Goal: Transaction & Acquisition: Purchase product/service

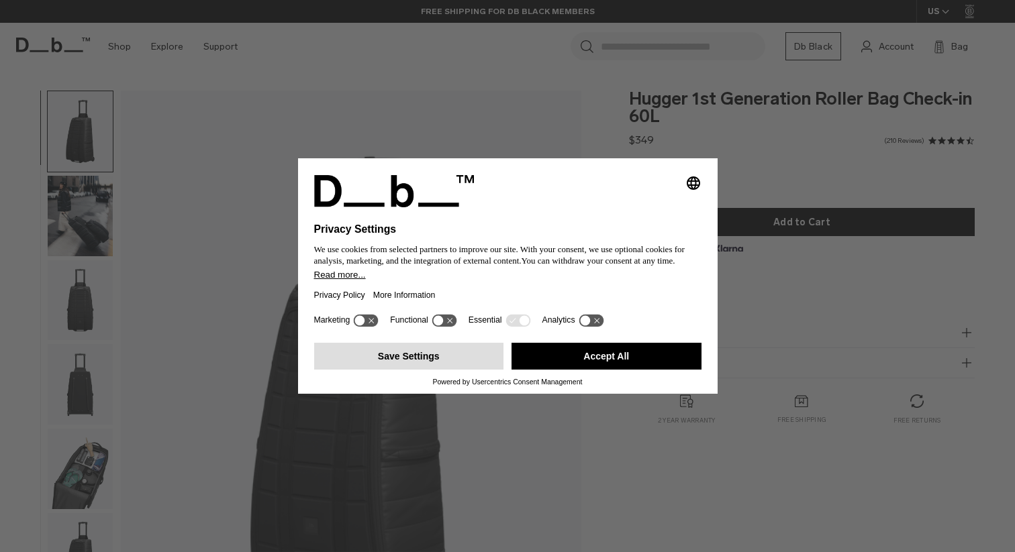
click at [480, 368] on button "Save Settings" at bounding box center [409, 356] width 190 height 27
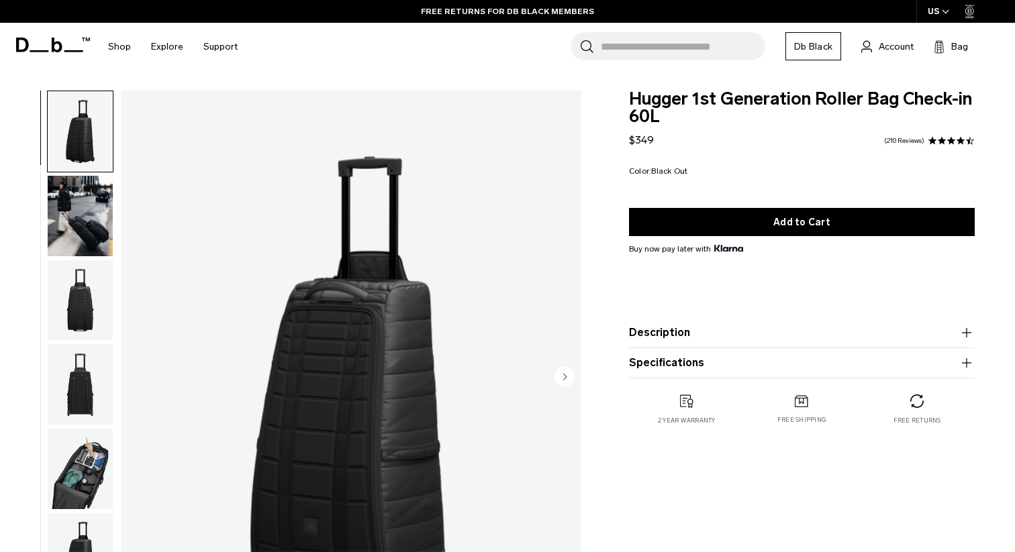
click at [89, 258] on ul at bounding box center [80, 378] width 66 height 575
click at [87, 223] on img "button" at bounding box center [80, 216] width 65 height 81
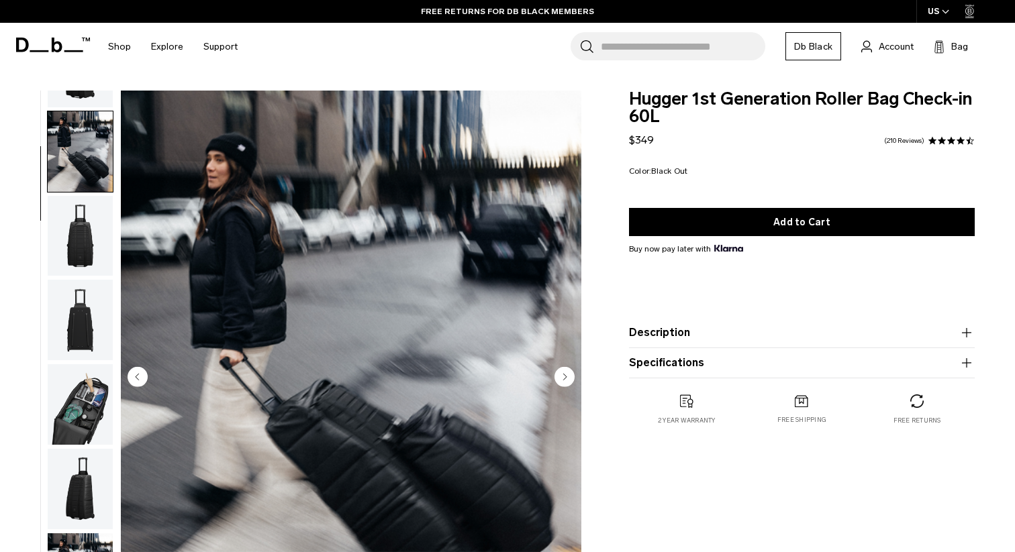
scroll to position [85, 0]
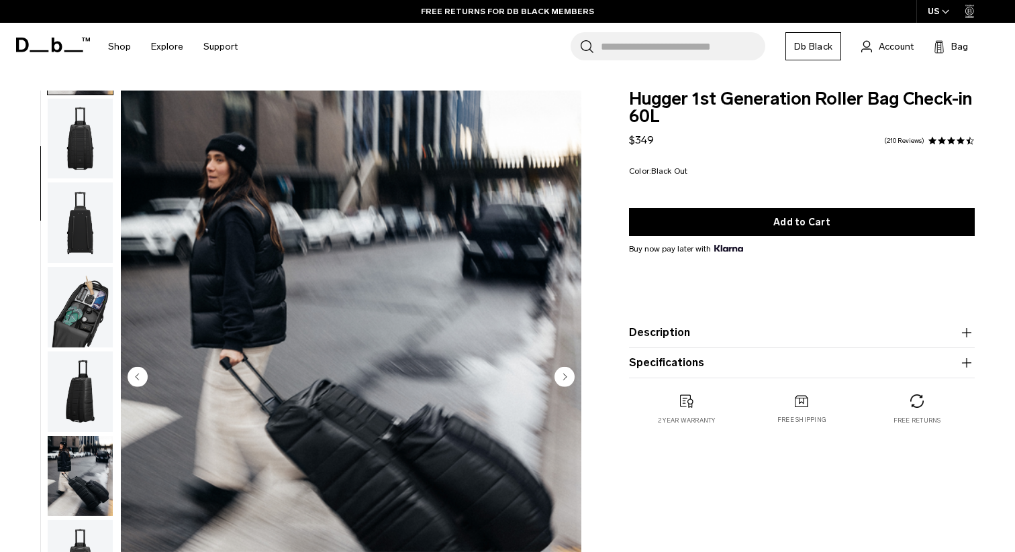
click at [81, 298] on img "button" at bounding box center [80, 307] width 65 height 81
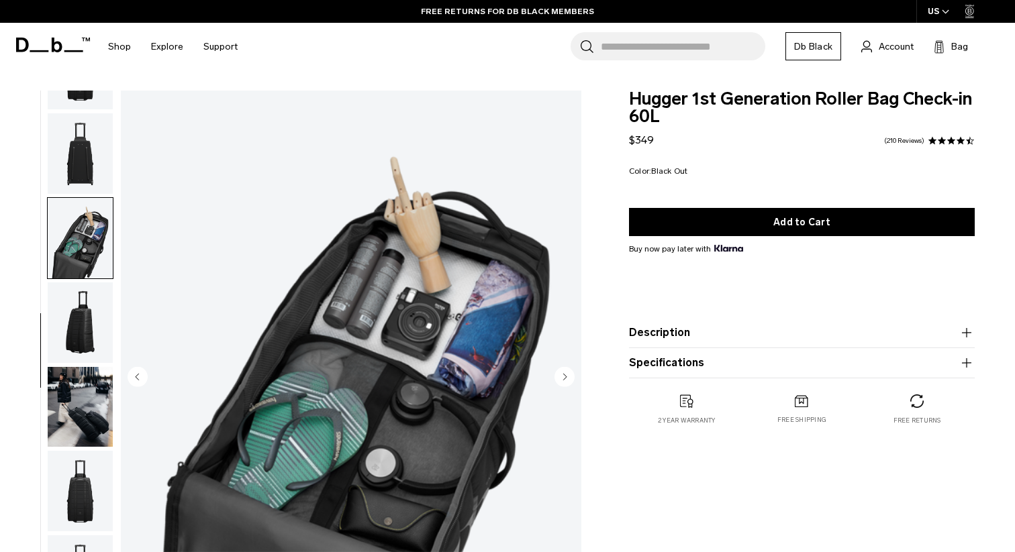
scroll to position [266, 0]
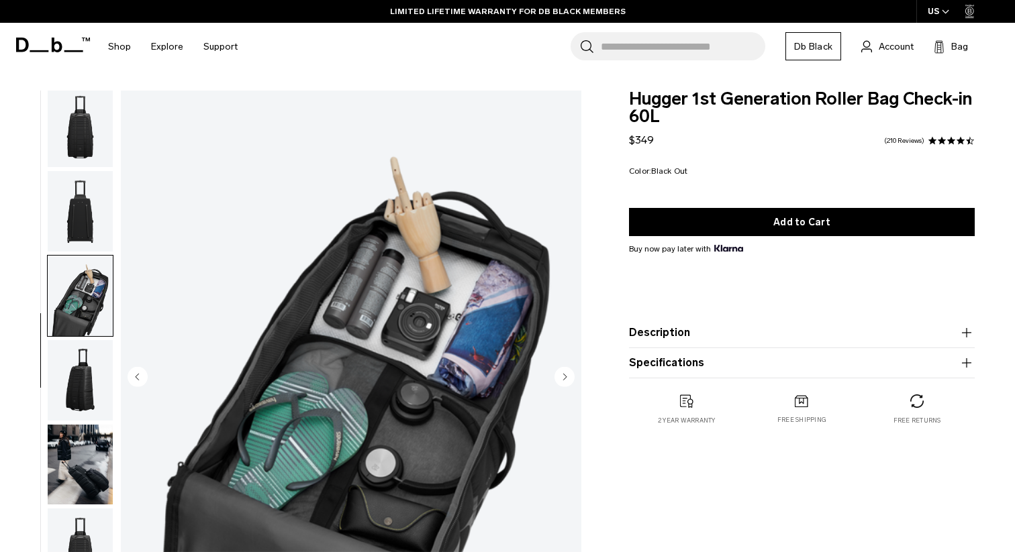
click at [85, 219] on img "button" at bounding box center [80, 211] width 65 height 81
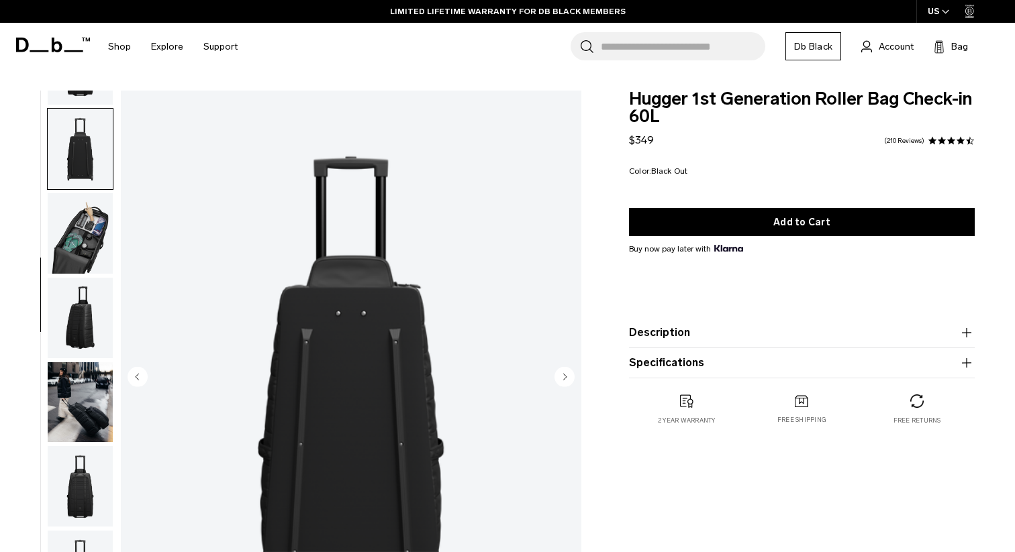
scroll to position [253, 0]
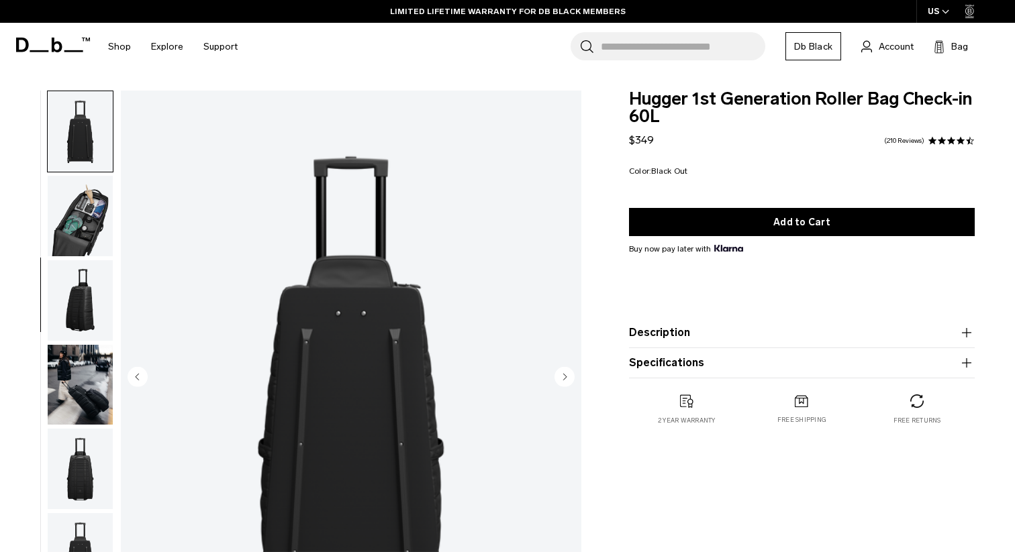
click at [89, 139] on img "button" at bounding box center [80, 131] width 65 height 81
click at [75, 324] on img "button" at bounding box center [80, 300] width 65 height 81
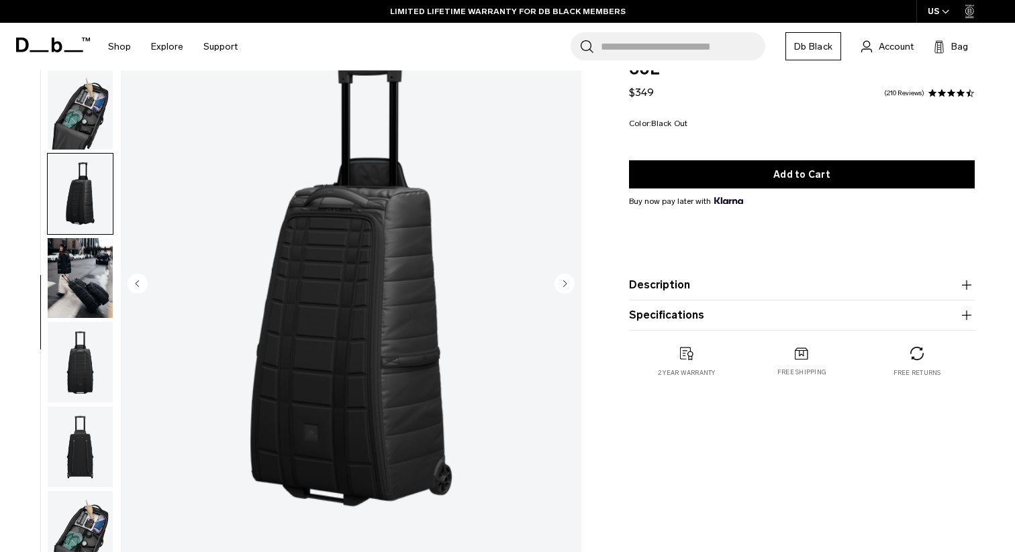
scroll to position [95, 0]
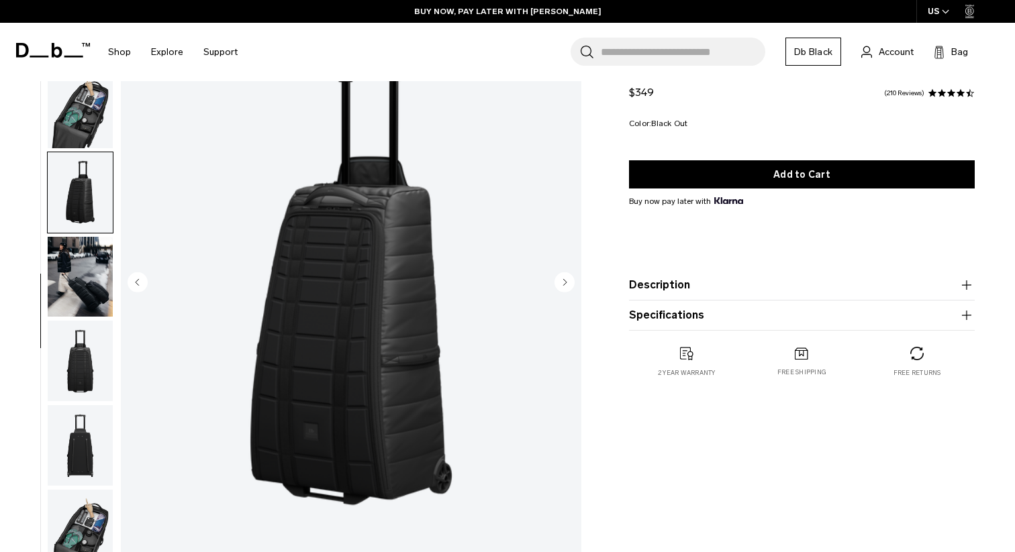
click at [82, 361] on img "button" at bounding box center [80, 361] width 65 height 81
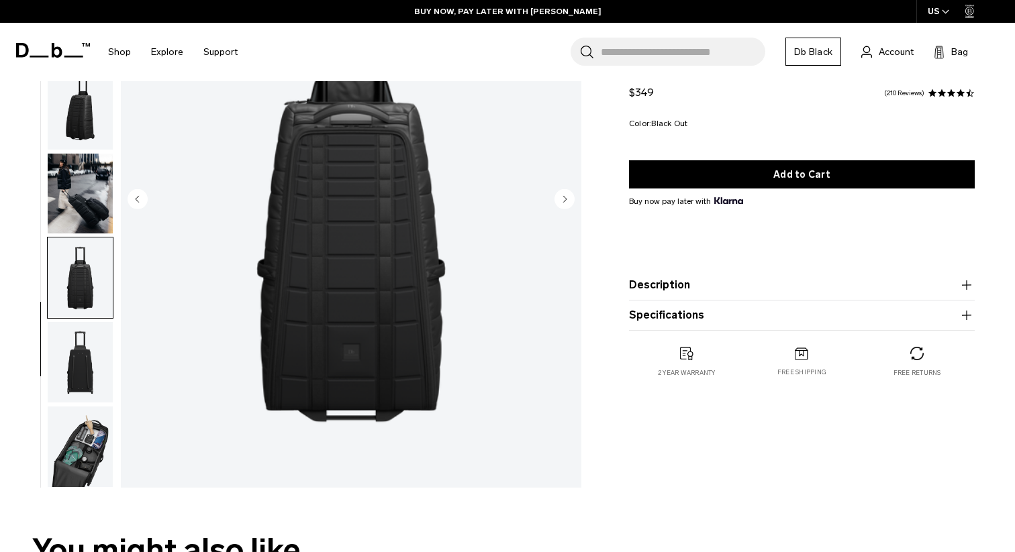
scroll to position [187, 0]
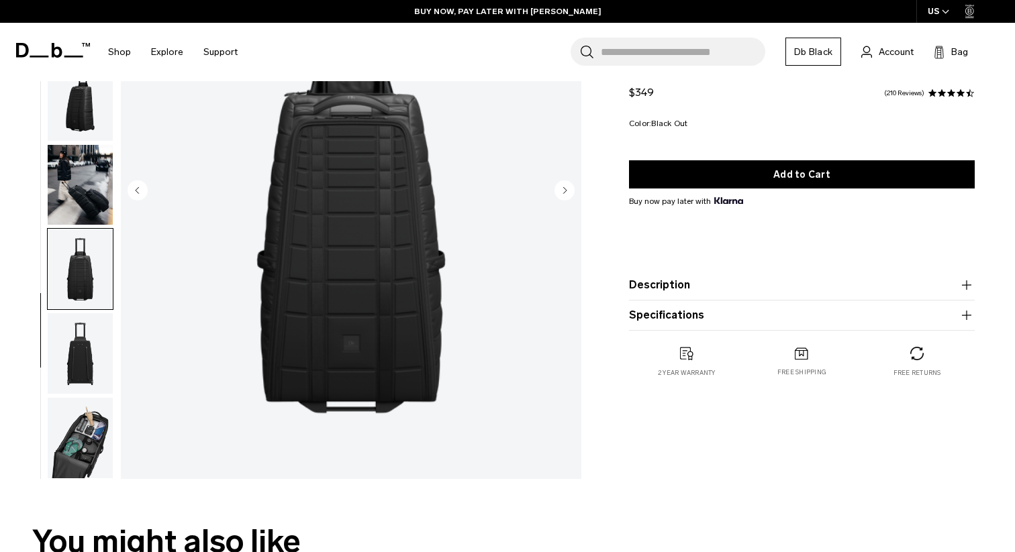
click at [83, 428] on img "button" at bounding box center [80, 438] width 65 height 81
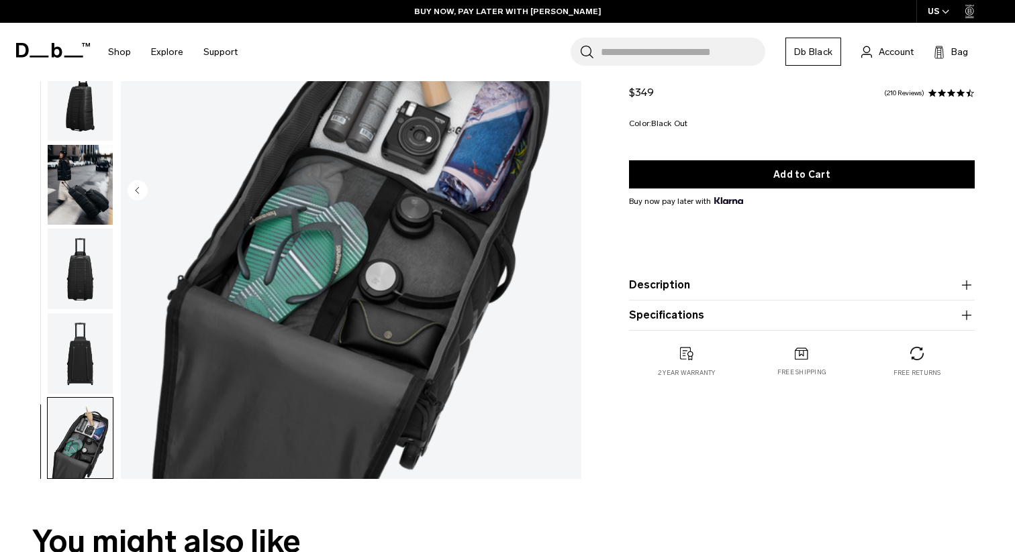
click at [87, 368] on img "button" at bounding box center [80, 353] width 65 height 81
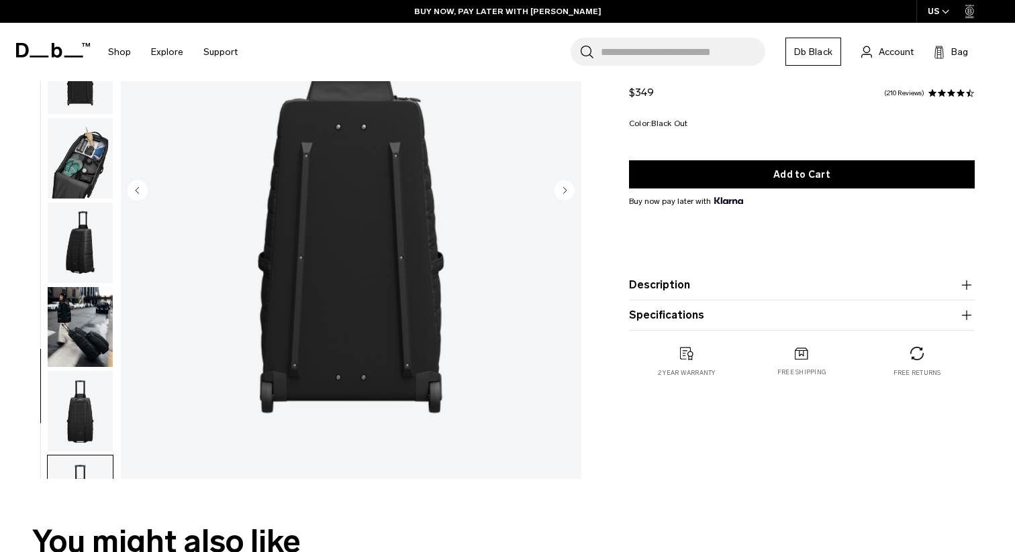
click at [93, 334] on img "button" at bounding box center [80, 327] width 65 height 81
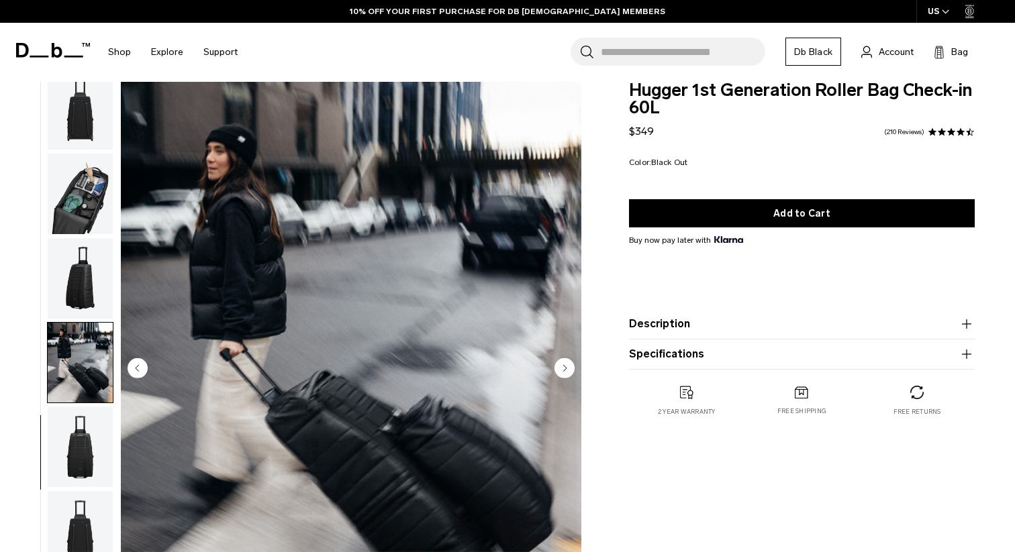
scroll to position [0, 0]
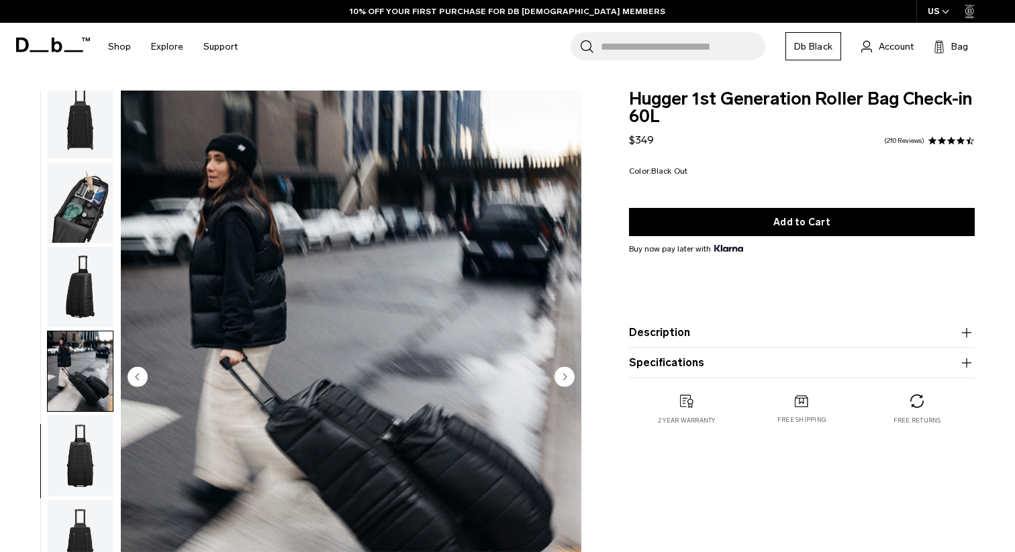
click at [76, 274] on img "button" at bounding box center [80, 287] width 65 height 81
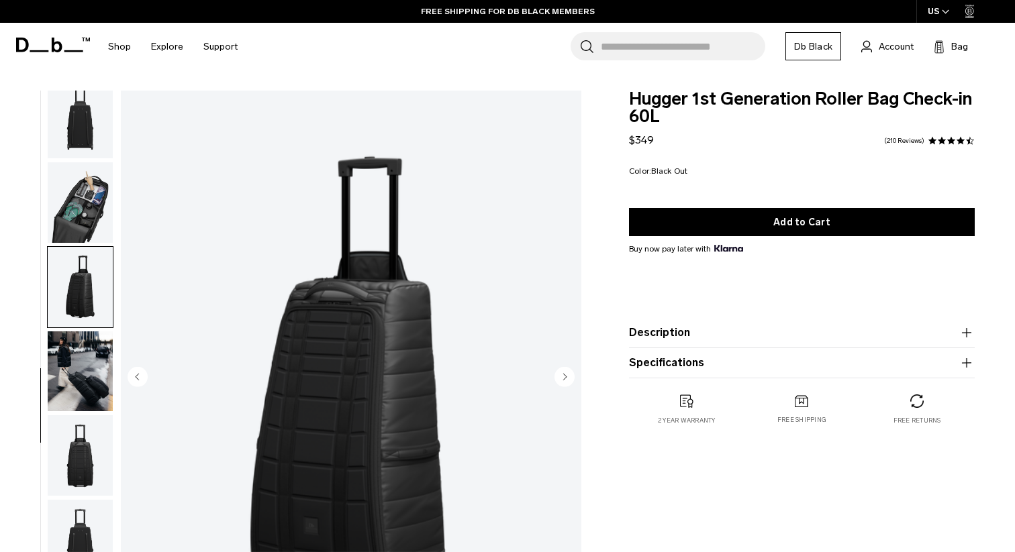
click at [88, 202] on img "button" at bounding box center [80, 202] width 65 height 81
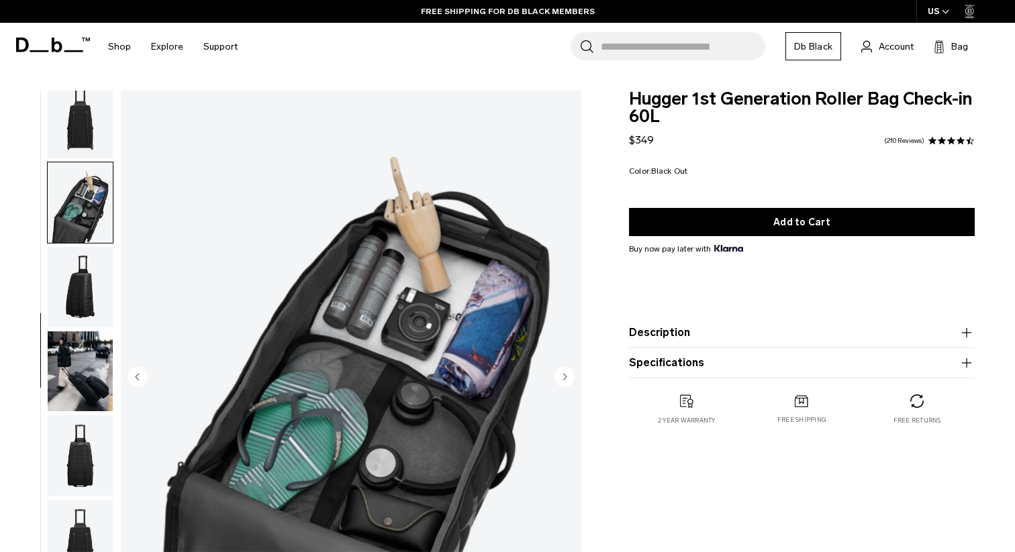
click at [87, 138] on img "button" at bounding box center [80, 118] width 65 height 81
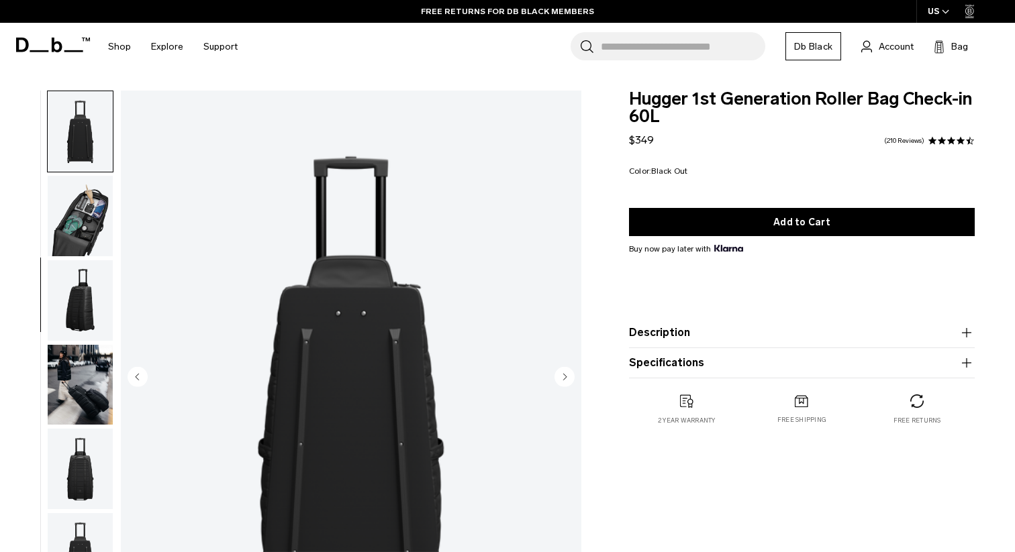
click at [968, 362] on icon "button" at bounding box center [966, 362] width 9 height 1
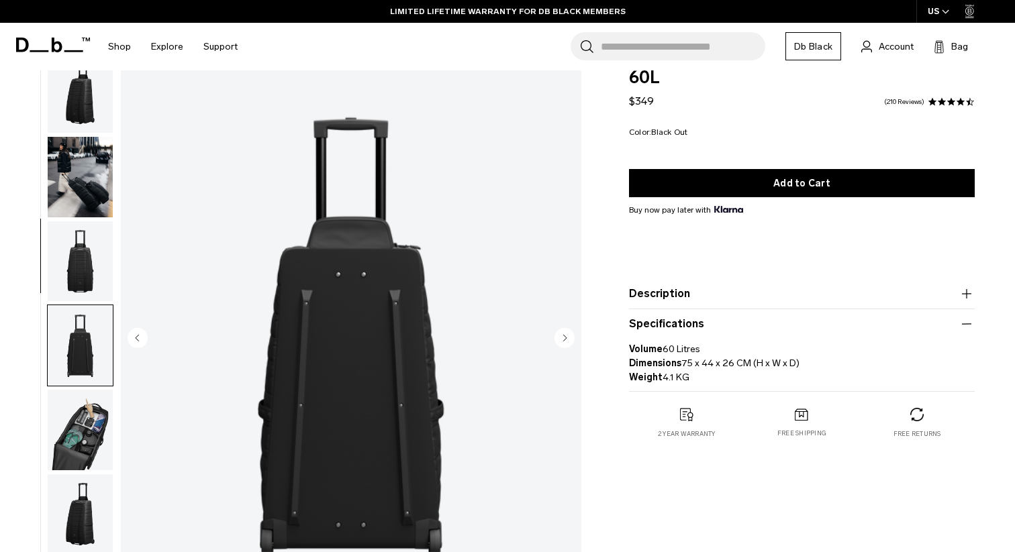
scroll to position [38, 0]
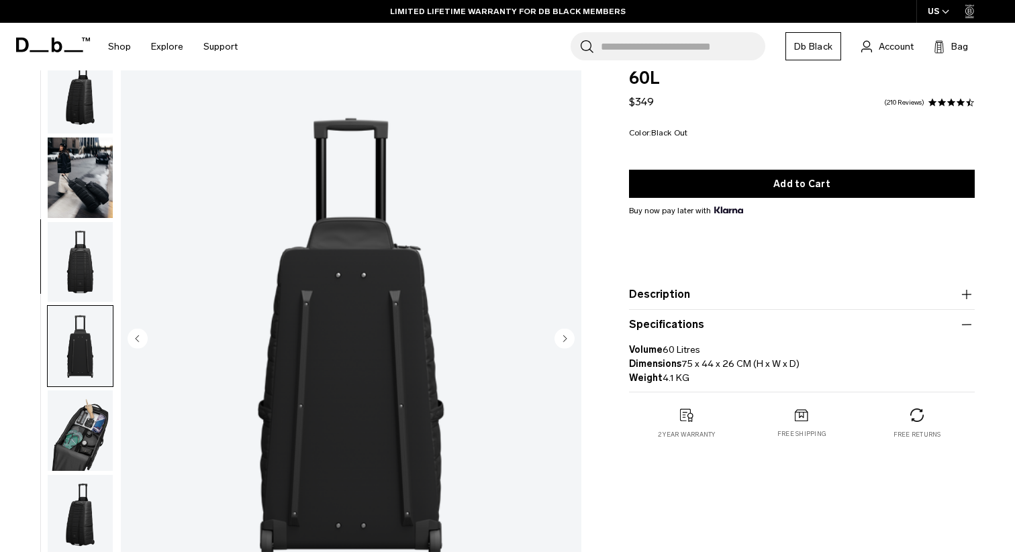
click at [87, 278] on img "button" at bounding box center [80, 262] width 65 height 81
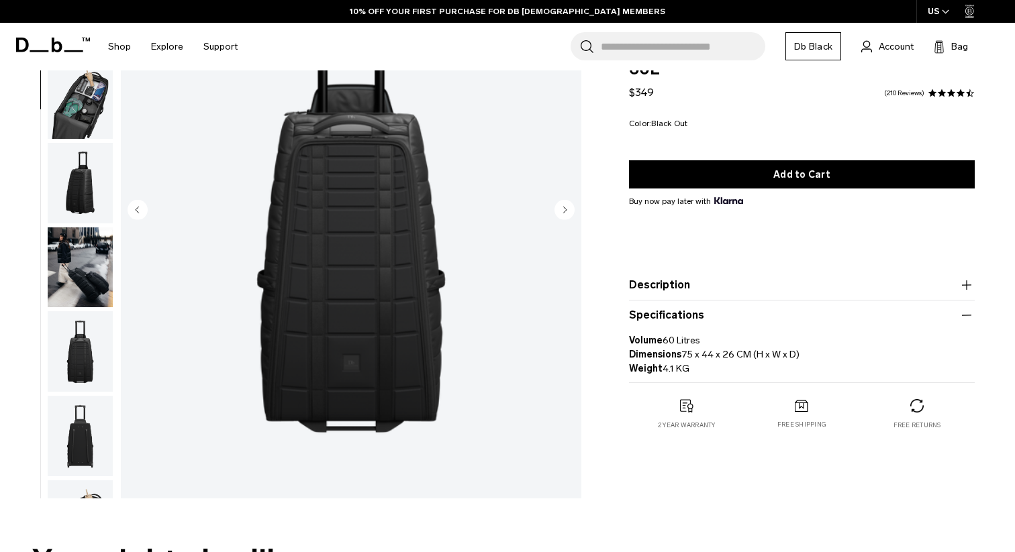
scroll to position [201, 0]
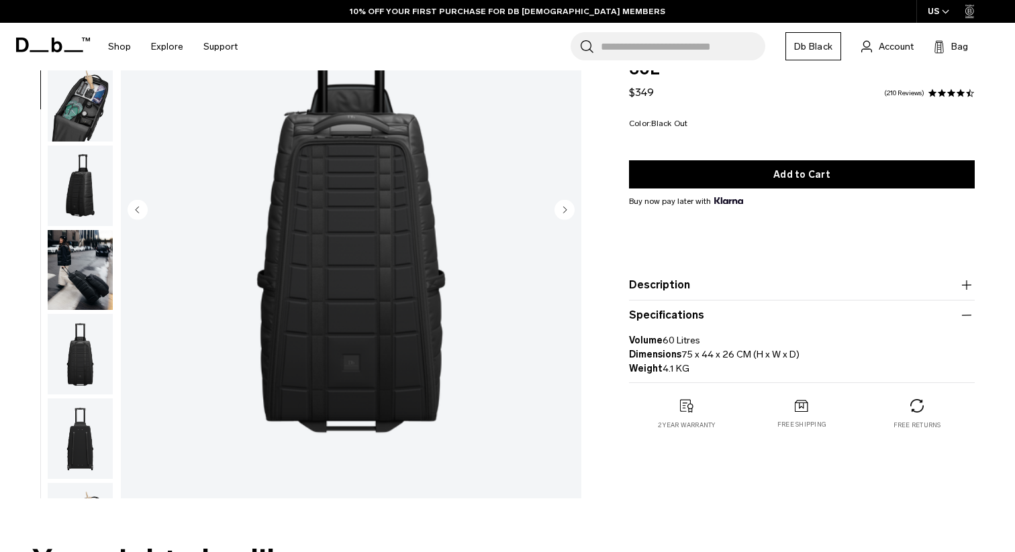
click at [86, 255] on img "button" at bounding box center [80, 270] width 65 height 81
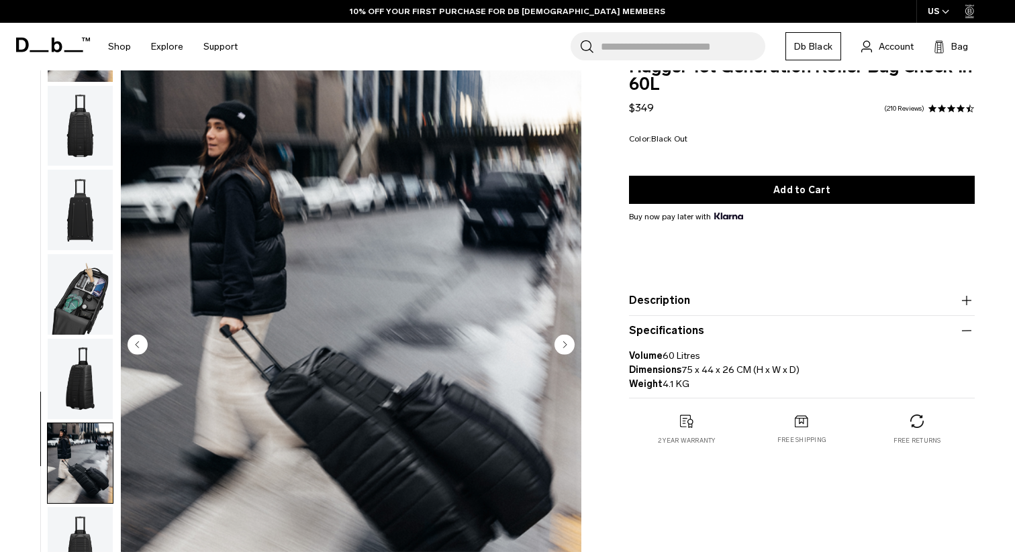
scroll to position [0, 0]
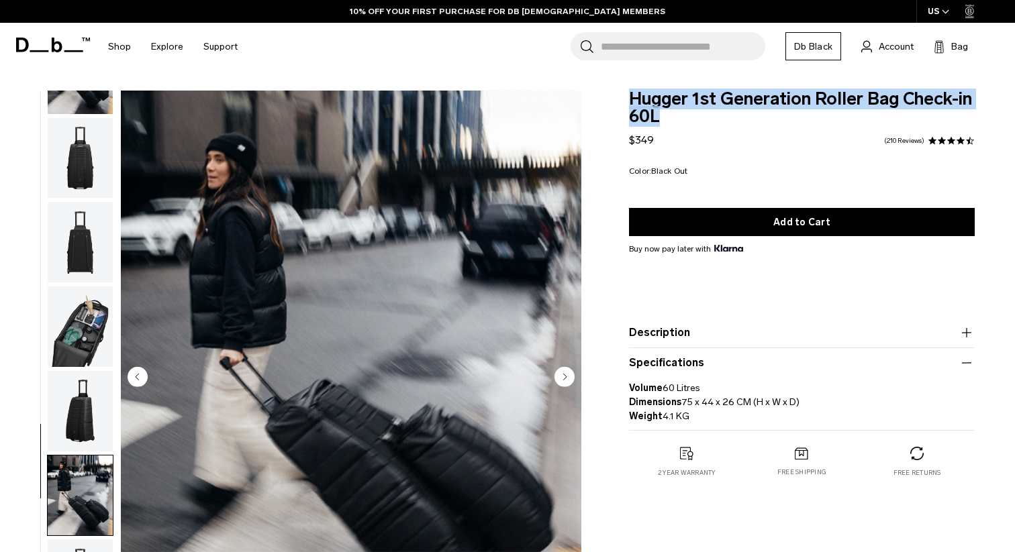
drag, startPoint x: 631, startPoint y: 98, endPoint x: 673, endPoint y: 115, distance: 45.5
click at [674, 115] on span "Hugger 1st Generation Roller Bag Check-in 60L" at bounding box center [802, 108] width 346 height 35
copy span "Hugger 1st Generation Roller Bag Check-in 60L"
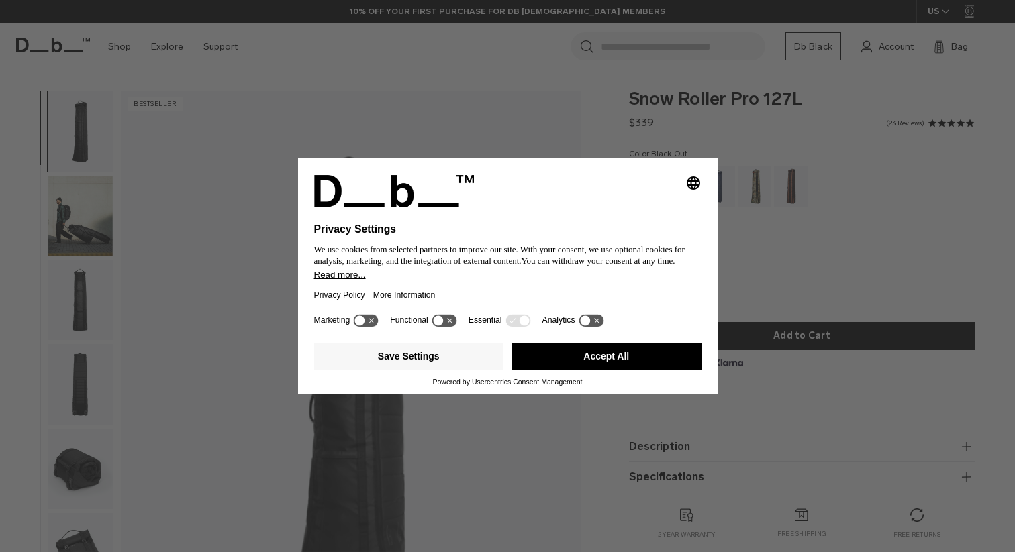
click at [692, 178] on icon "Select language" at bounding box center [693, 183] width 16 height 16
click at [370, 327] on icon at bounding box center [366, 320] width 25 height 13
click at [458, 323] on icon at bounding box center [444, 320] width 27 height 14
click at [453, 321] on icon at bounding box center [451, 320] width 10 height 10
click at [529, 325] on icon at bounding box center [524, 320] width 10 height 10
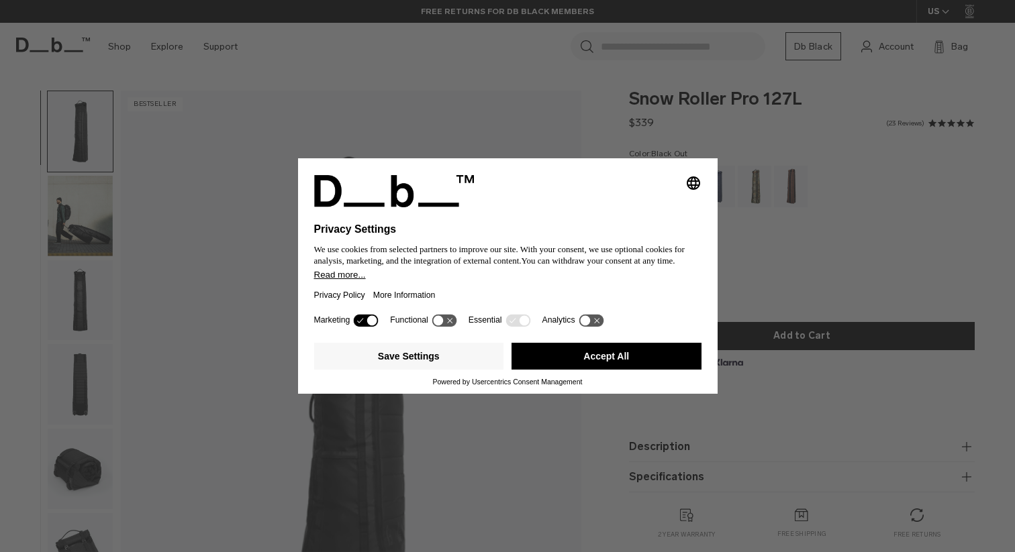
click at [600, 325] on icon at bounding box center [590, 320] width 25 height 13
click at [591, 327] on icon at bounding box center [590, 320] width 25 height 13
click at [439, 362] on button "Save Settings" at bounding box center [409, 356] width 190 height 27
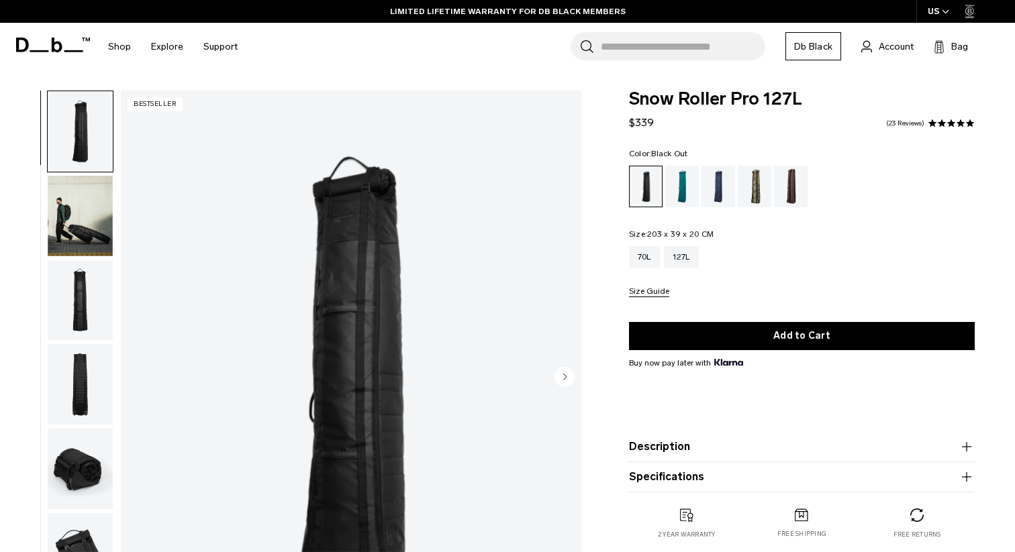
click at [52, 243] on img "button" at bounding box center [80, 216] width 65 height 81
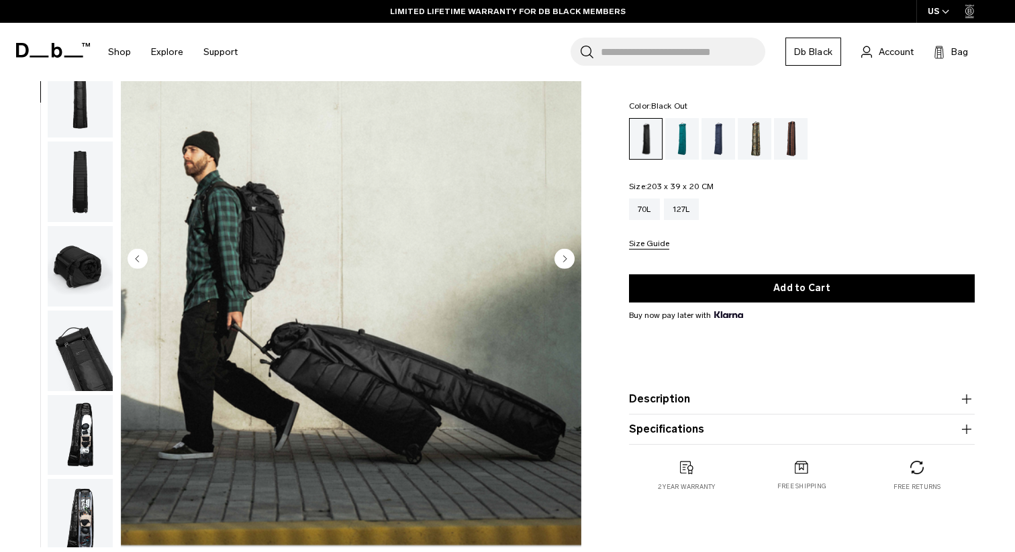
scroll to position [120, 0]
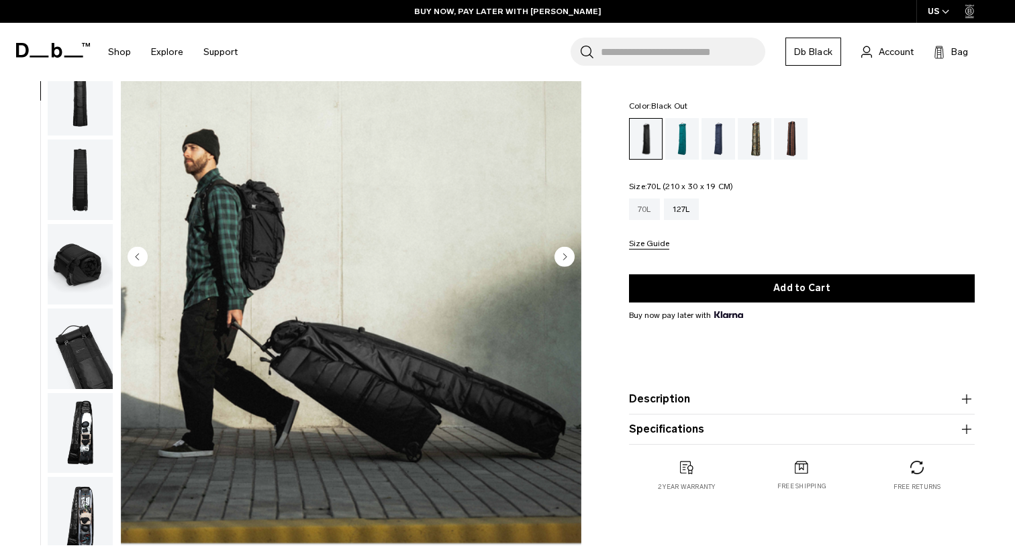
click at [649, 213] on div "70L" at bounding box center [644, 209] width 31 height 21
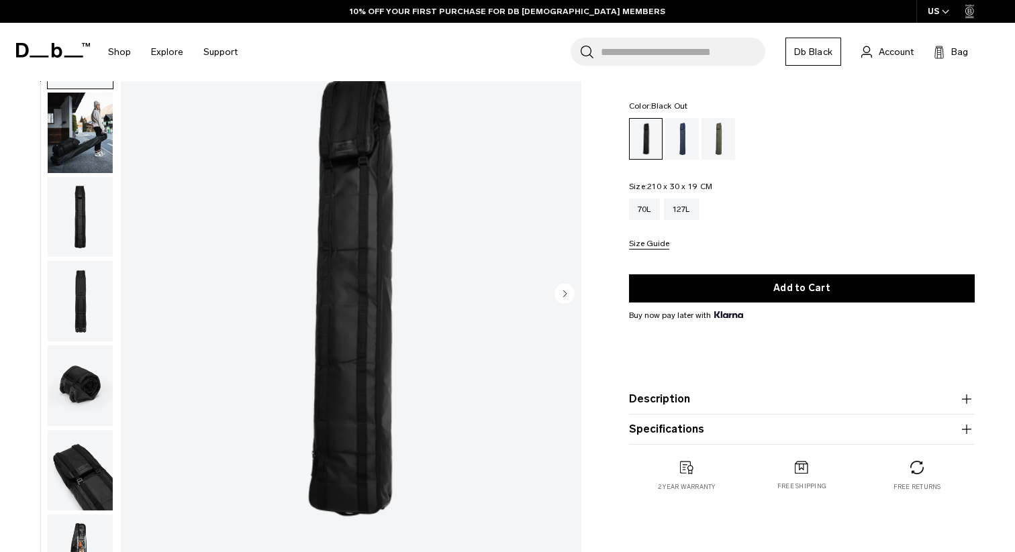
scroll to position [79, 0]
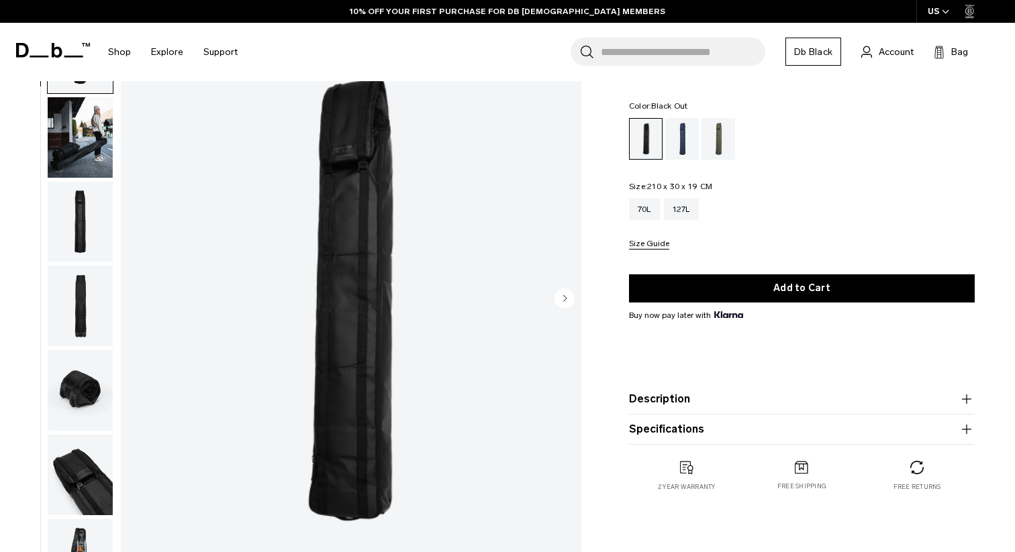
click at [96, 158] on img "button" at bounding box center [80, 137] width 65 height 81
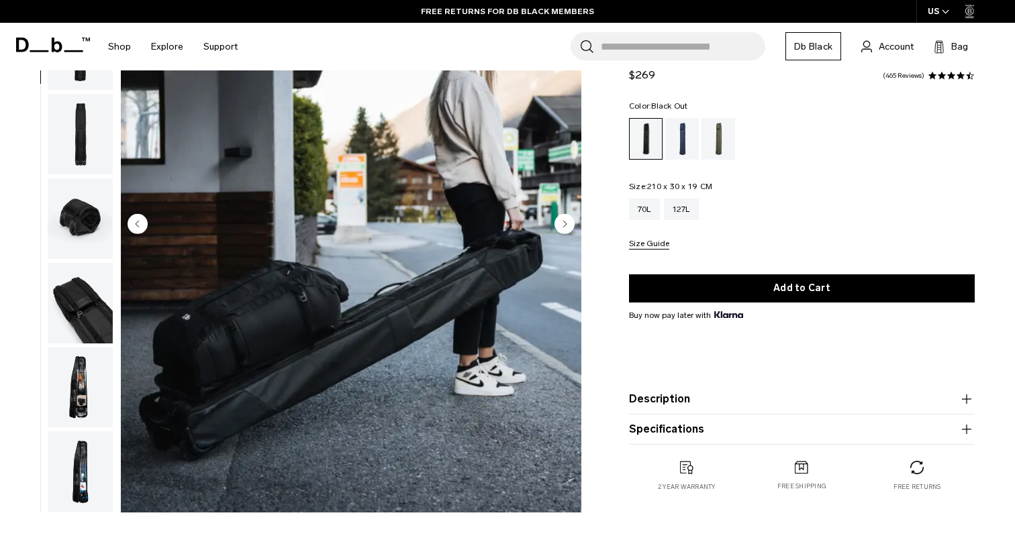
scroll to position [164, 0]
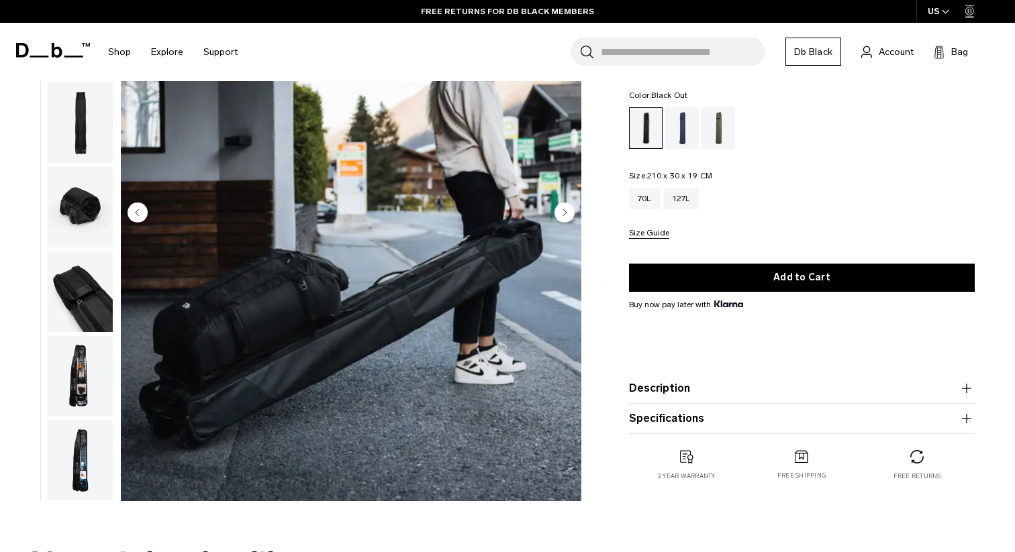
click at [86, 389] on img "button" at bounding box center [80, 376] width 65 height 81
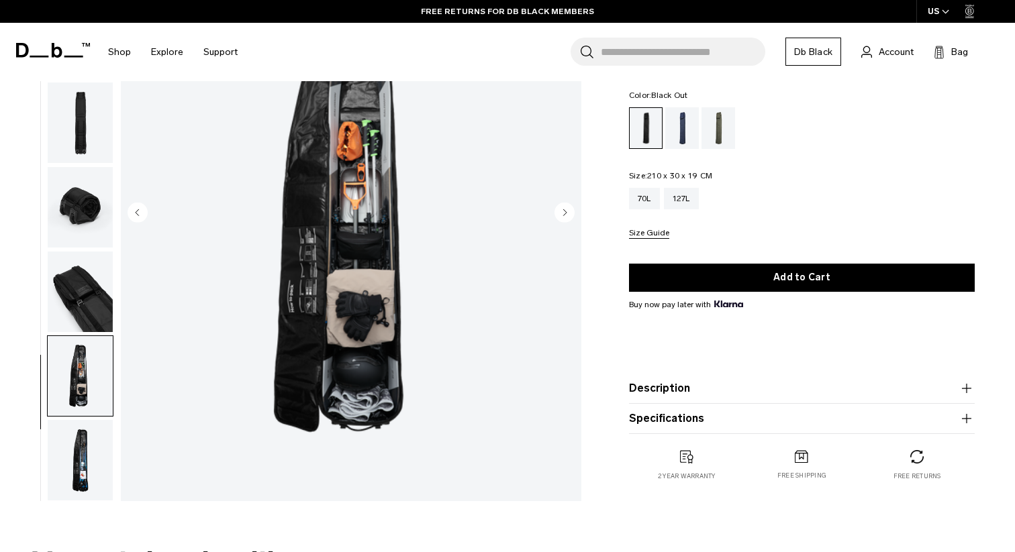
click at [78, 288] on img "button" at bounding box center [80, 292] width 65 height 81
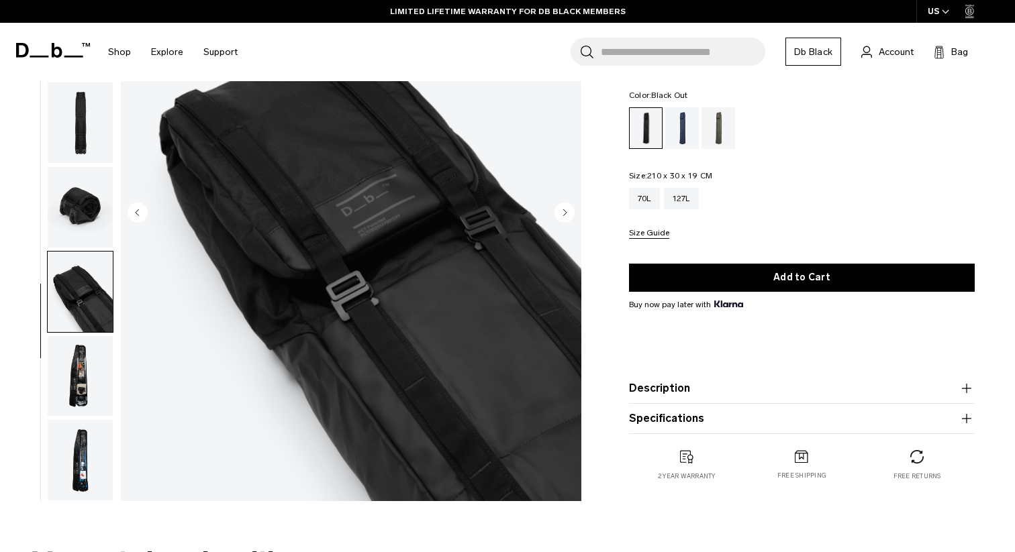
click at [87, 221] on img "button" at bounding box center [80, 207] width 65 height 81
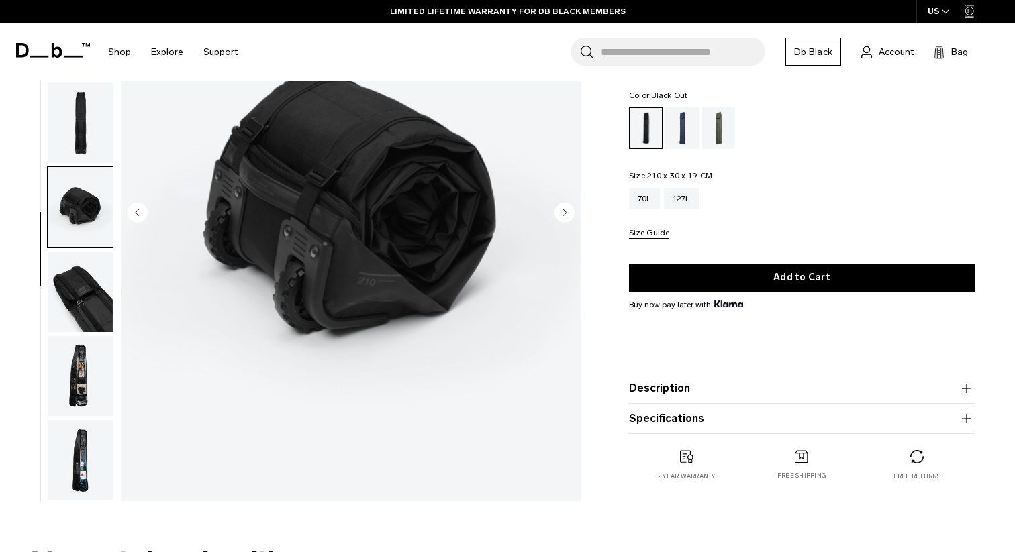
scroll to position [0, 0]
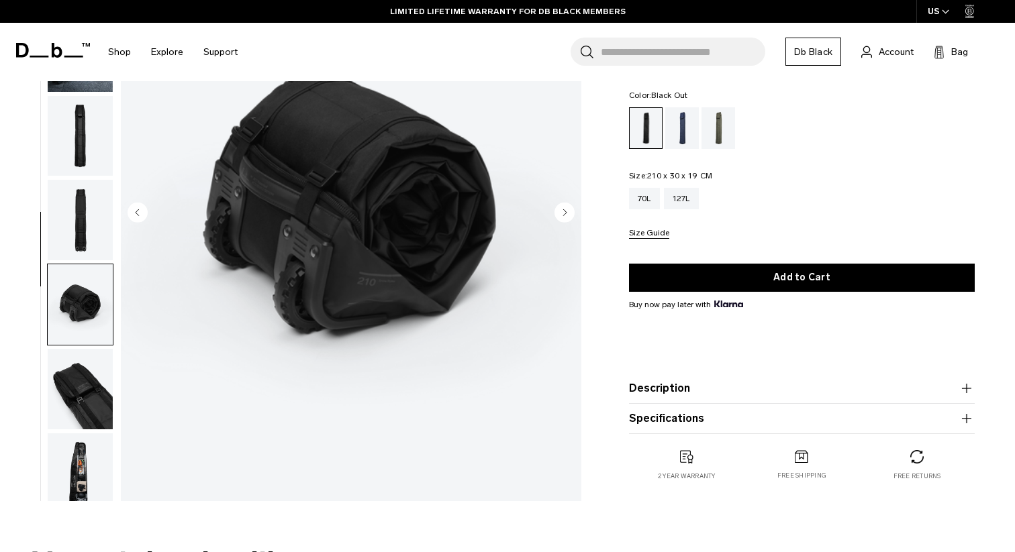
click at [86, 219] on img "button" at bounding box center [80, 220] width 65 height 81
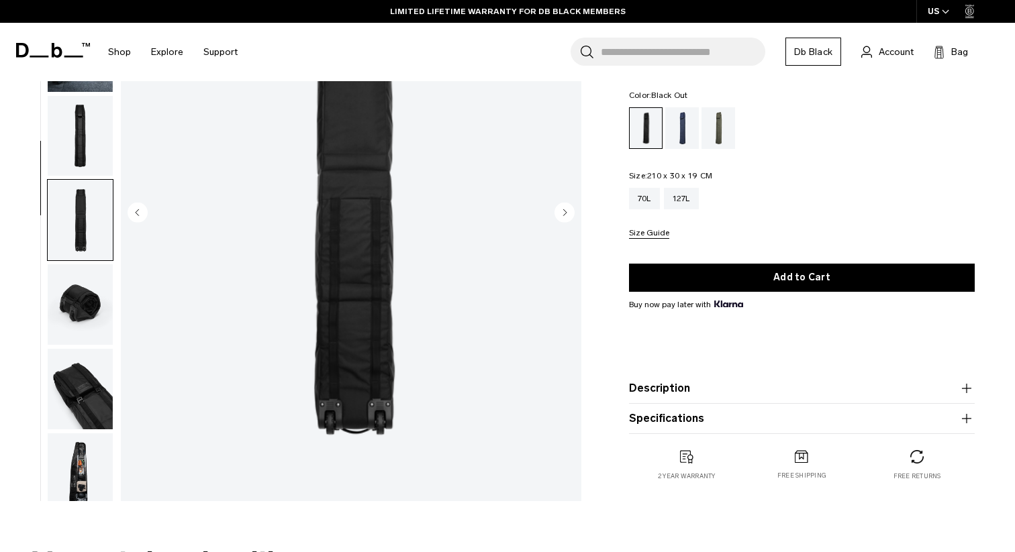
click at [85, 138] on img "button" at bounding box center [80, 136] width 65 height 81
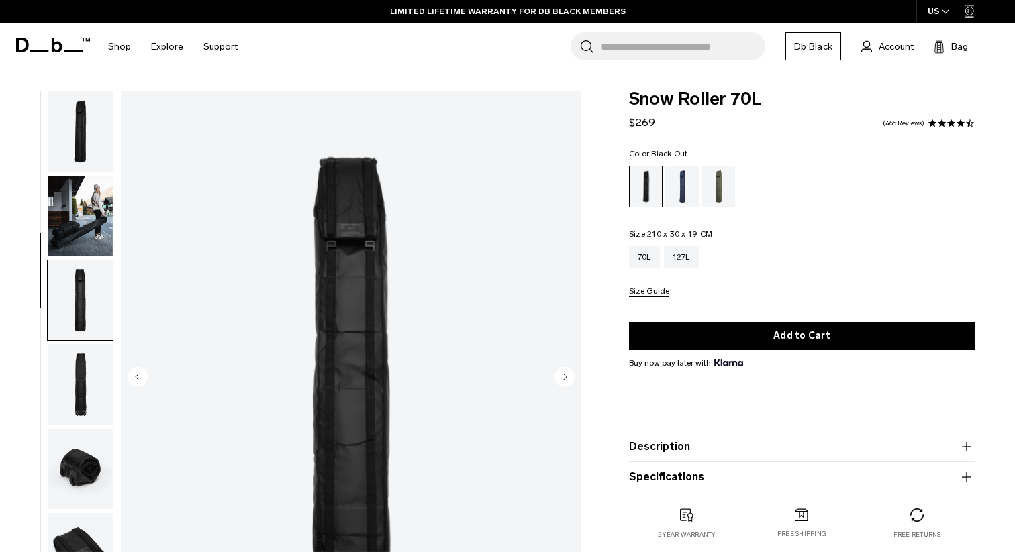
click at [89, 194] on img "button" at bounding box center [80, 216] width 65 height 81
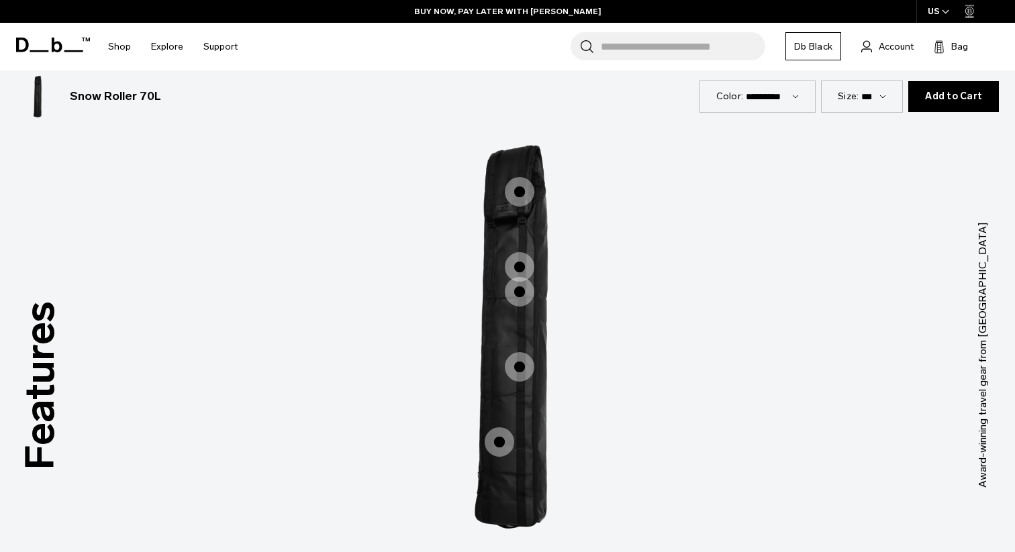
scroll to position [1628, 0]
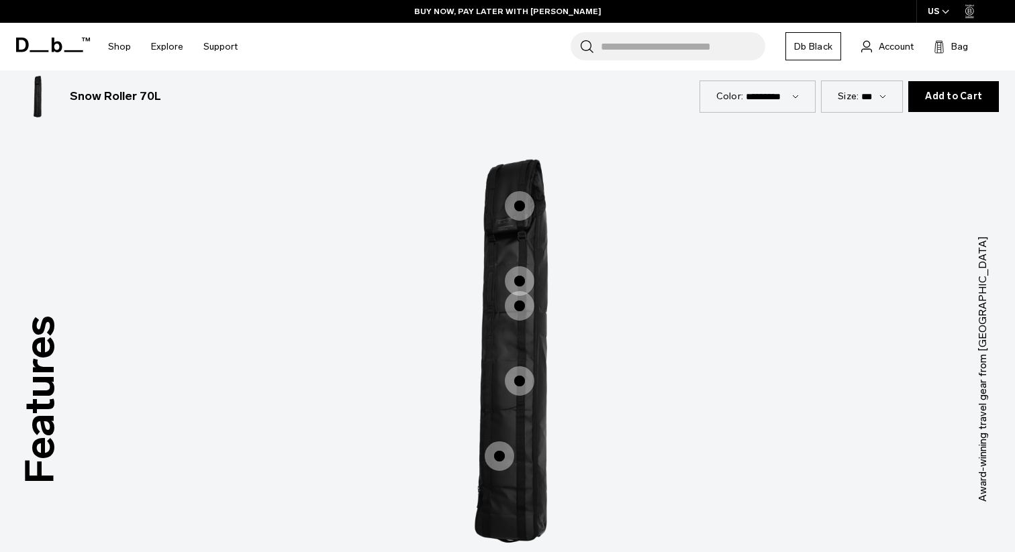
click at [524, 202] on span "1 / 3" at bounding box center [520, 206] width 30 height 30
click at [517, 205] on span "1 / 3" at bounding box center [520, 206] width 30 height 30
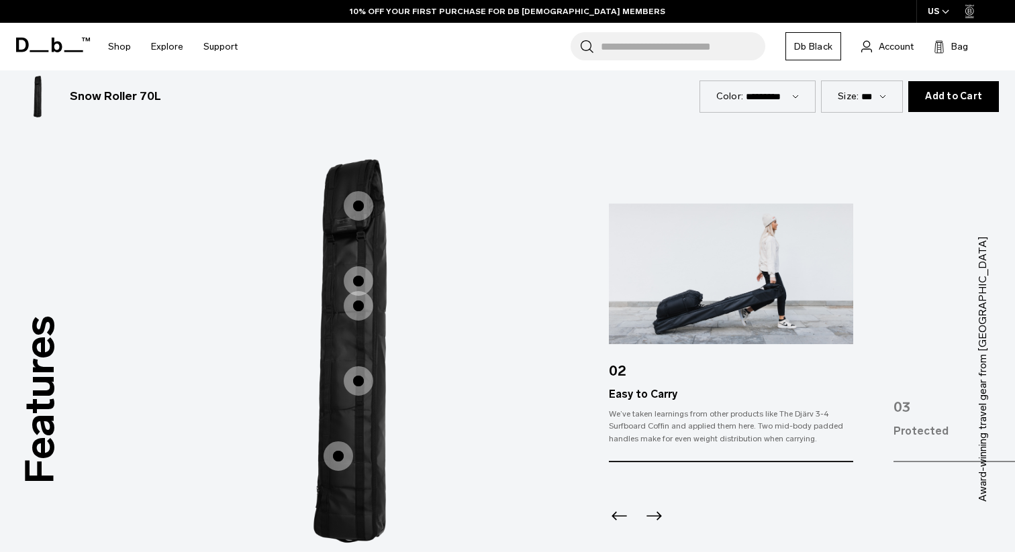
click at [357, 279] on span "1 / 3" at bounding box center [359, 281] width 30 height 30
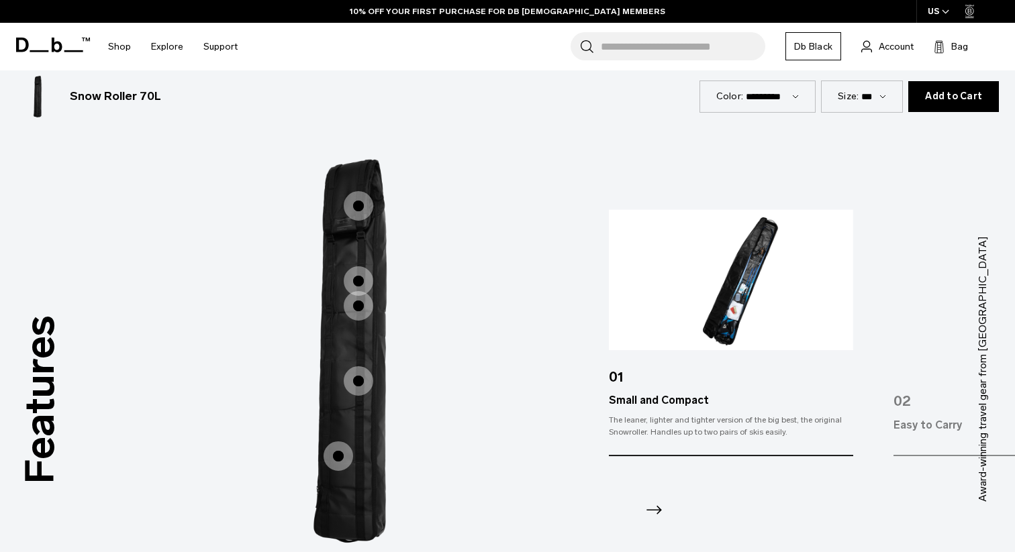
click at [354, 305] on span "1 / 3" at bounding box center [359, 306] width 30 height 30
click at [356, 309] on span "1 / 3" at bounding box center [359, 306] width 30 height 30
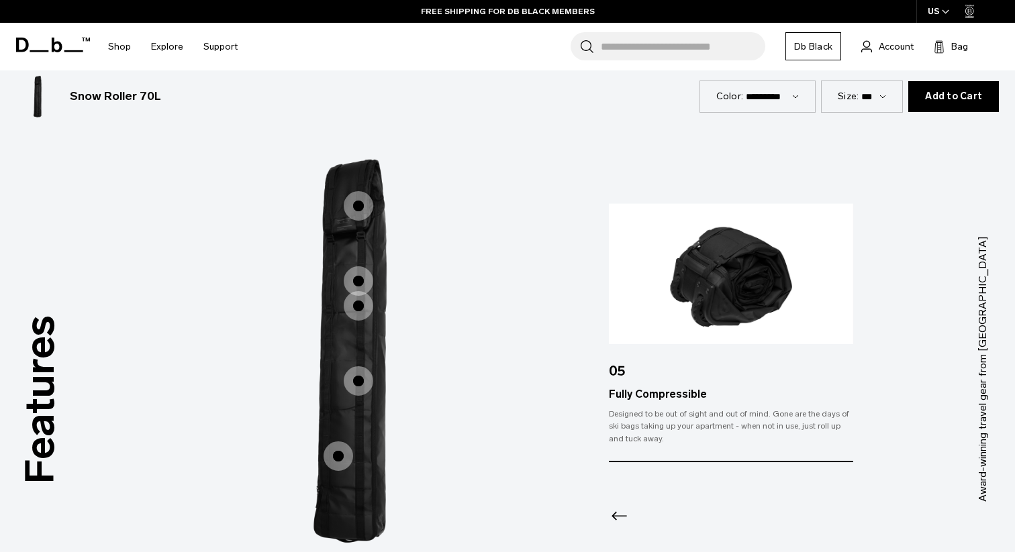
click at [360, 385] on span "1 / 3" at bounding box center [359, 381] width 30 height 30
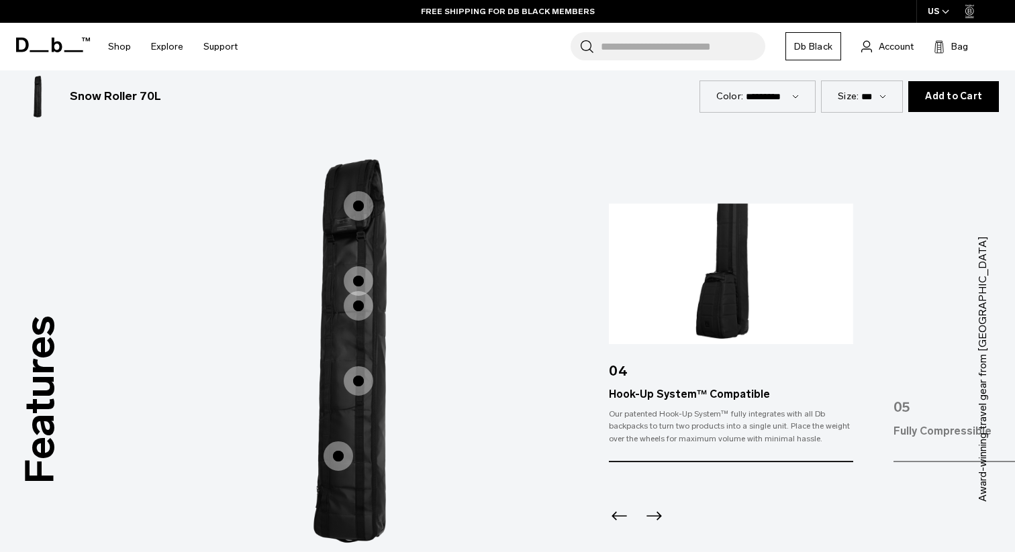
click at [333, 457] on span "1 / 3" at bounding box center [338, 457] width 30 height 30
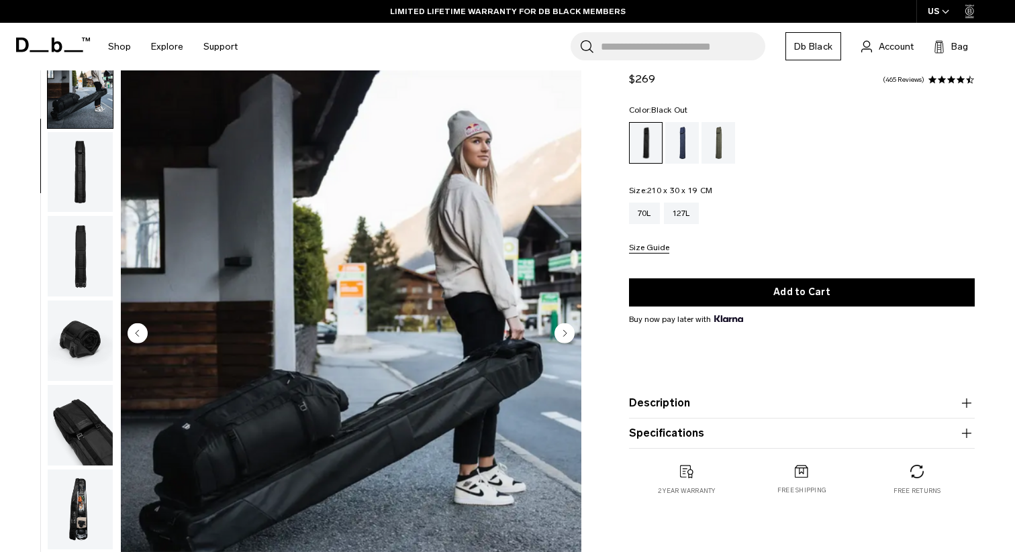
scroll to position [0, 0]
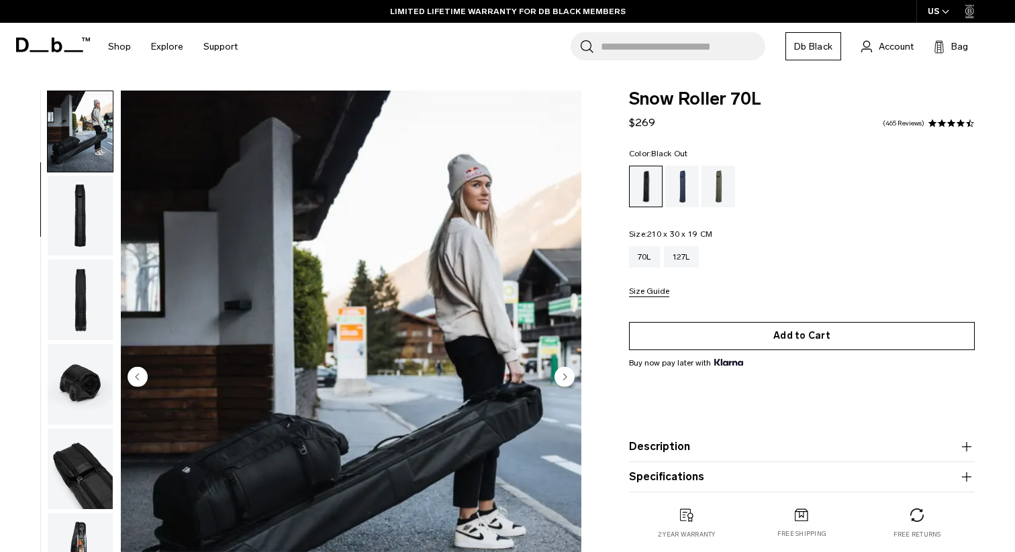
click at [716, 345] on button "Add to Cart" at bounding box center [802, 336] width 346 height 28
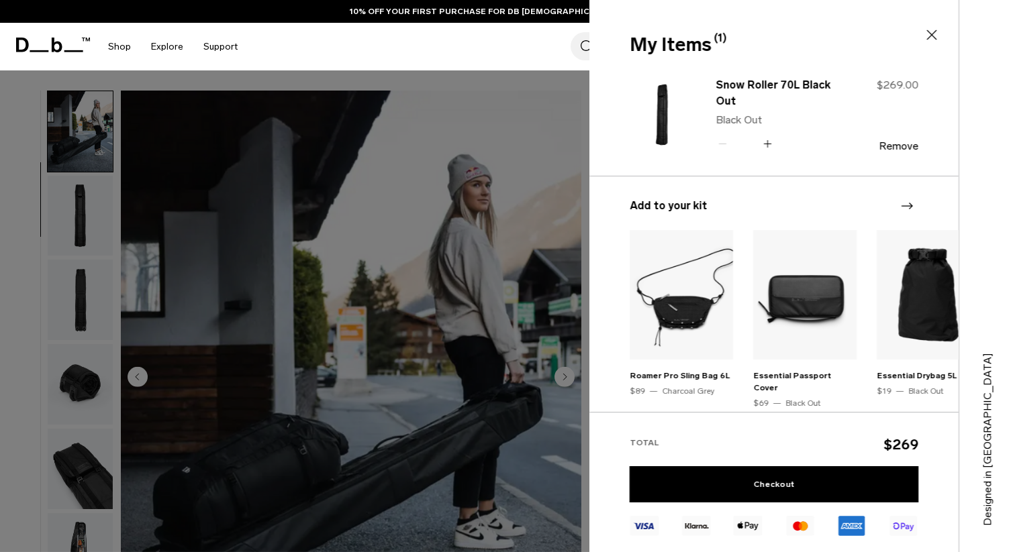
click at [929, 34] on icon at bounding box center [931, 35] width 16 height 16
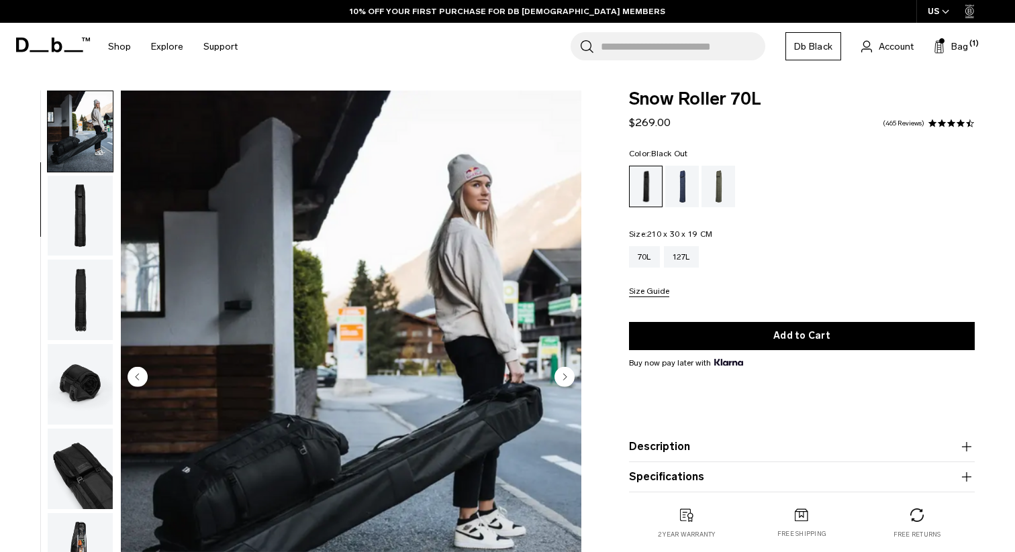
click at [619, 48] on input "Search for Bags, Luggage..." at bounding box center [683, 46] width 164 height 28
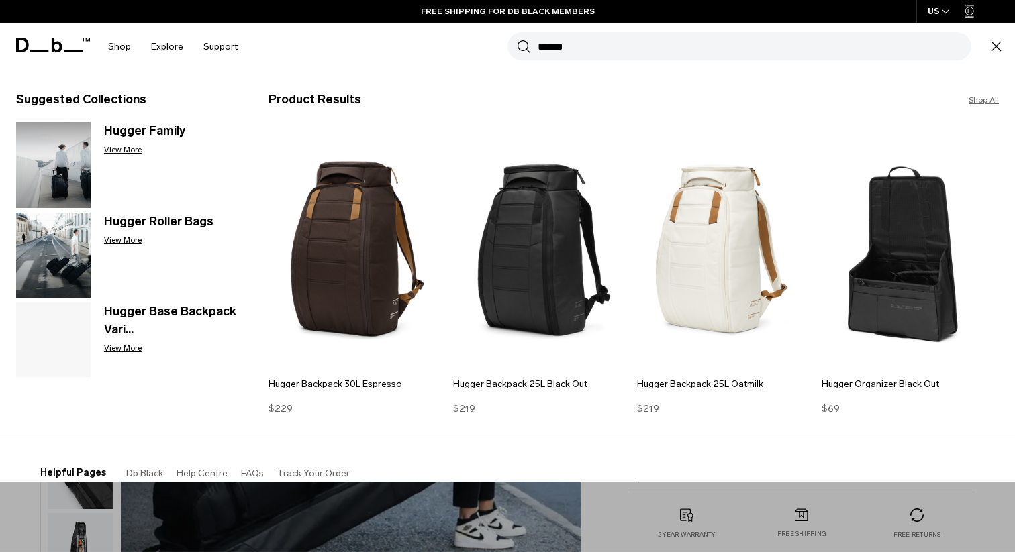
click at [540, 44] on input "******" at bounding box center [753, 46] width 433 height 28
paste input "**********"
type input "**********"
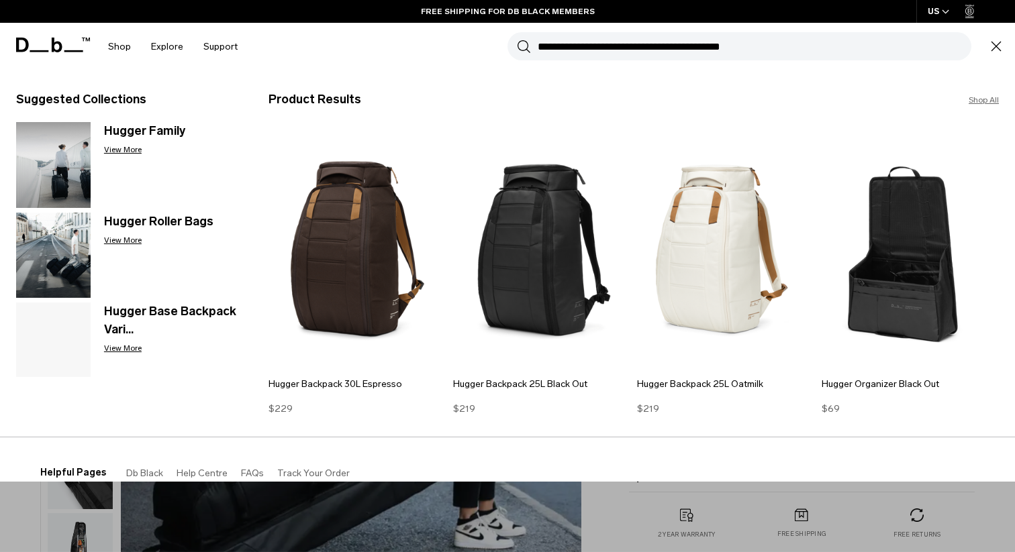
click at [517, 39] on button "Search" at bounding box center [524, 46] width 14 height 15
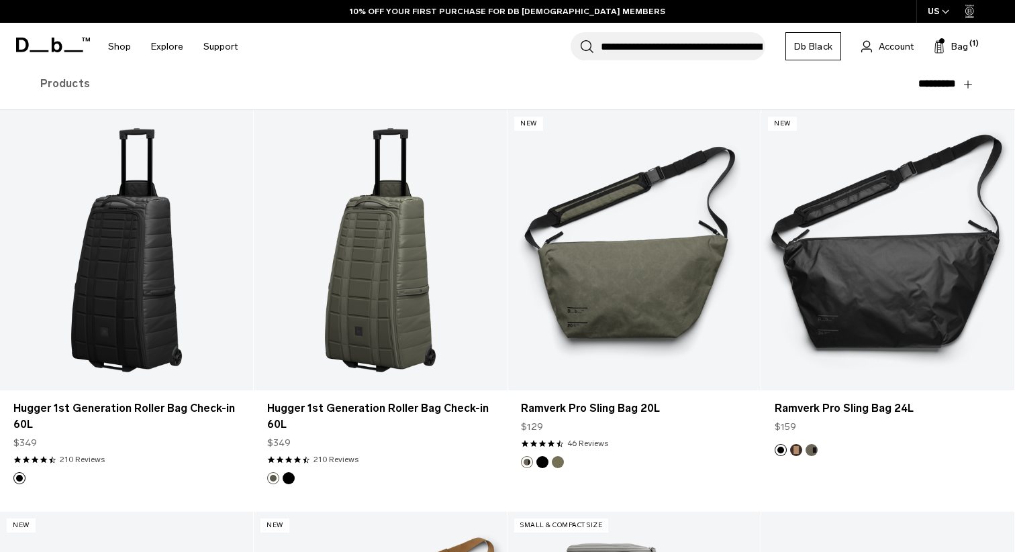
scroll to position [179, 0]
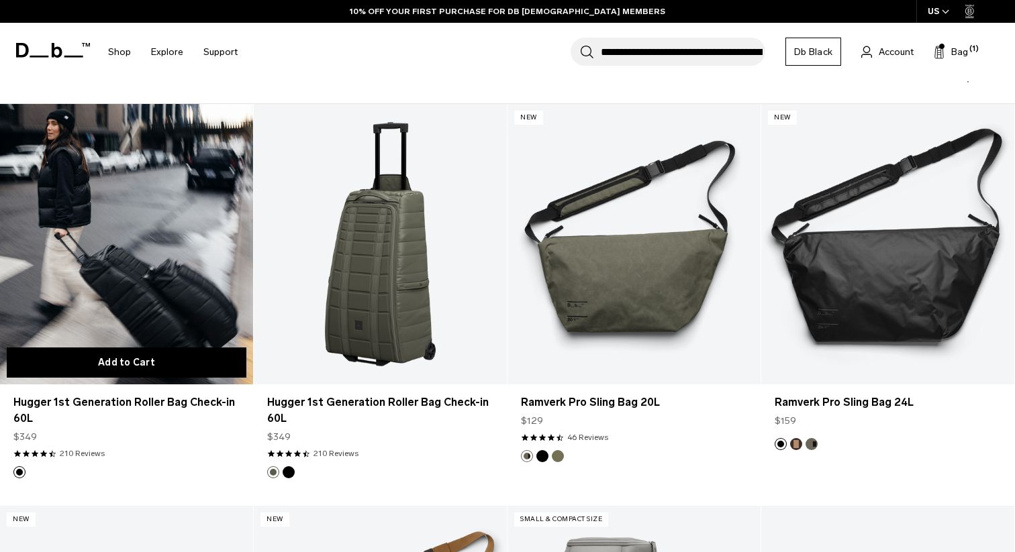
click at [187, 362] on button "Add to Cart" at bounding box center [127, 363] width 240 height 30
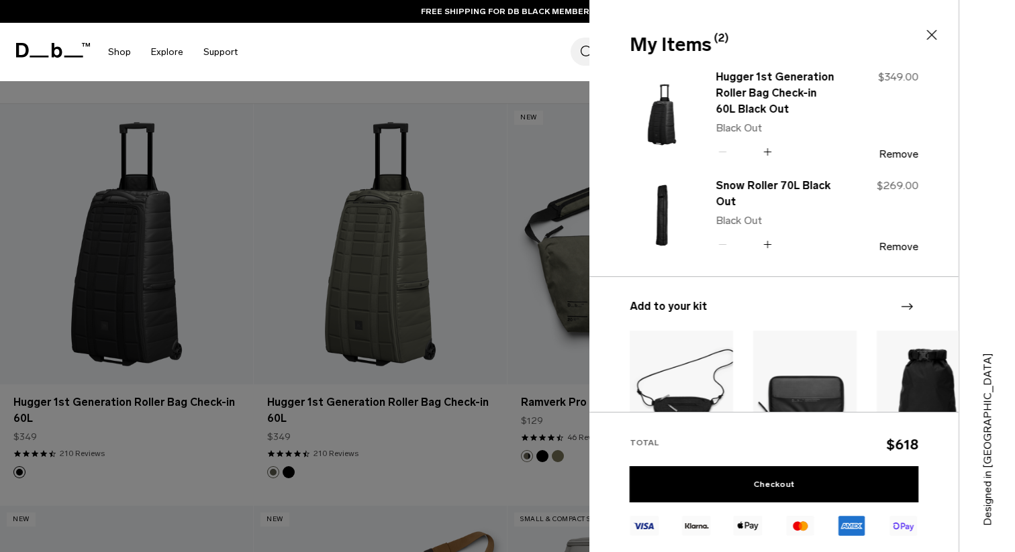
click at [929, 38] on icon at bounding box center [931, 35] width 16 height 16
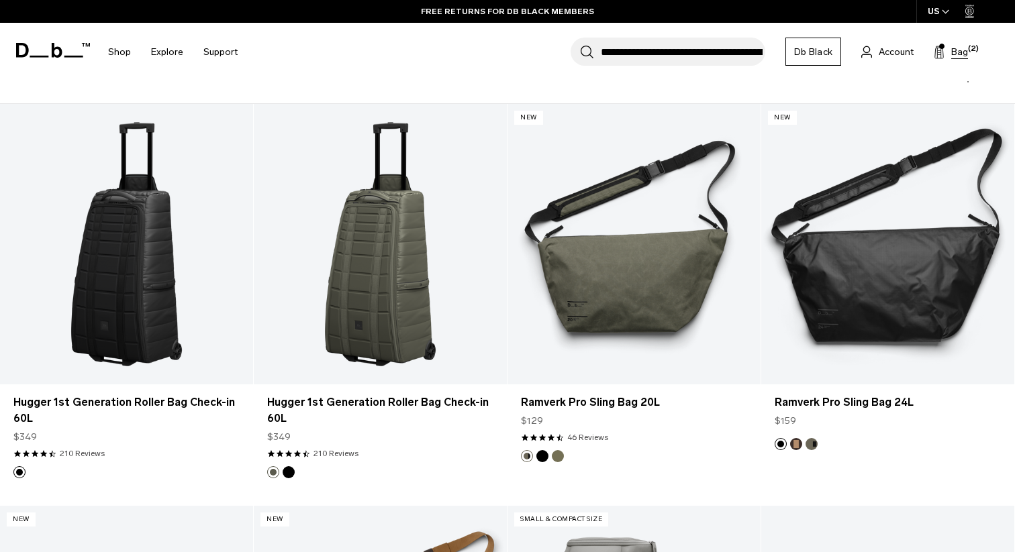
click at [958, 52] on span "Bag" at bounding box center [959, 52] width 17 height 14
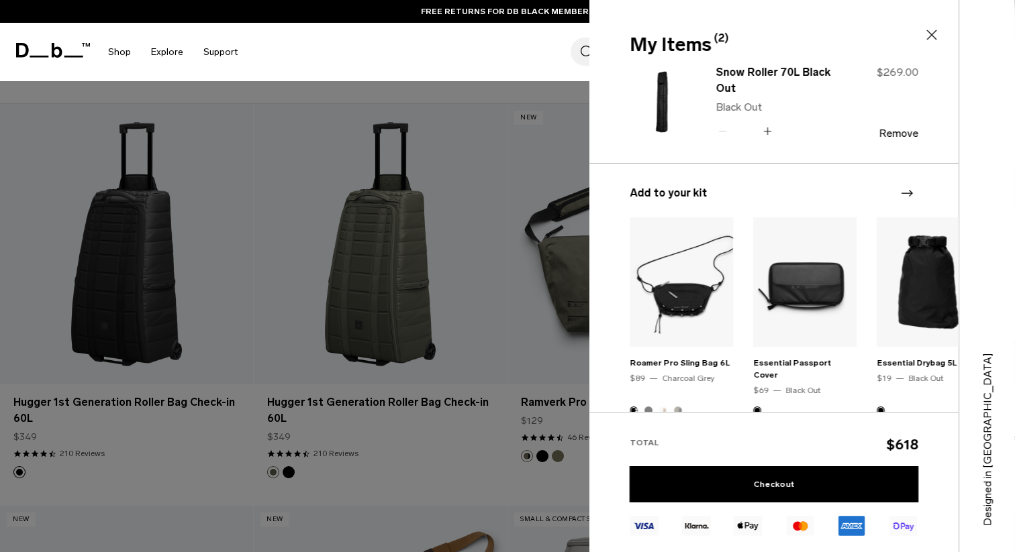
scroll to position [239, 0]
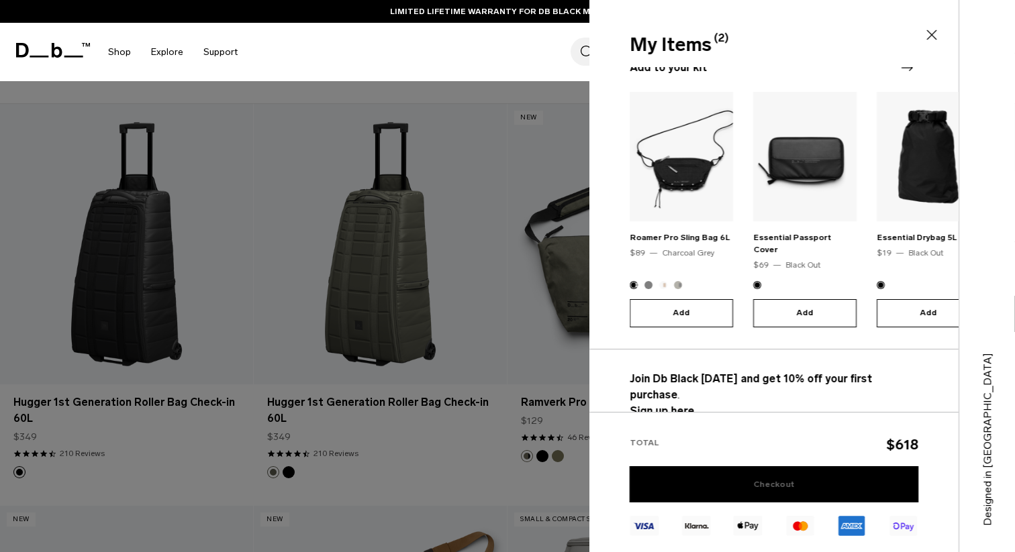
click at [745, 483] on link "Checkout" at bounding box center [773, 484] width 289 height 36
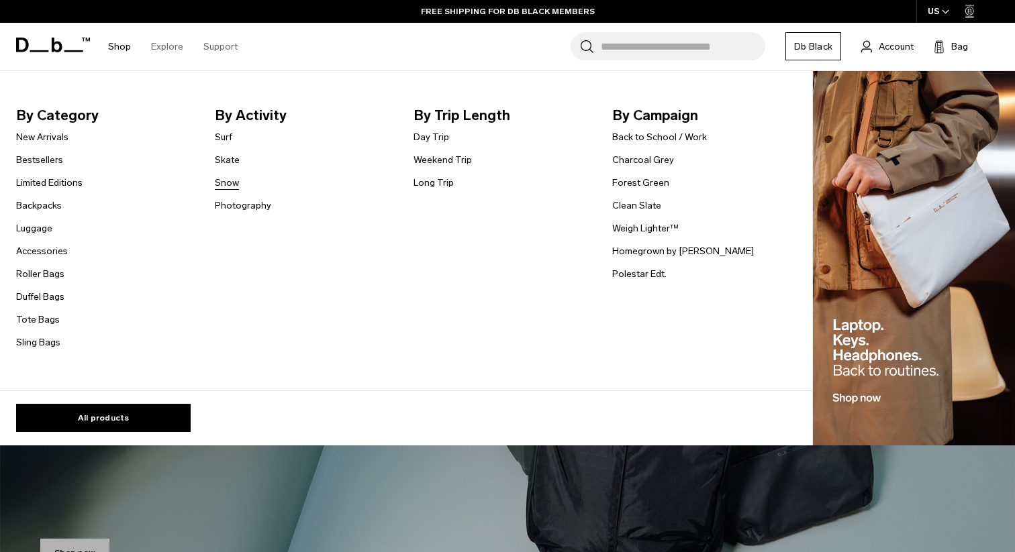
click at [225, 187] on link "Snow" at bounding box center [227, 183] width 24 height 14
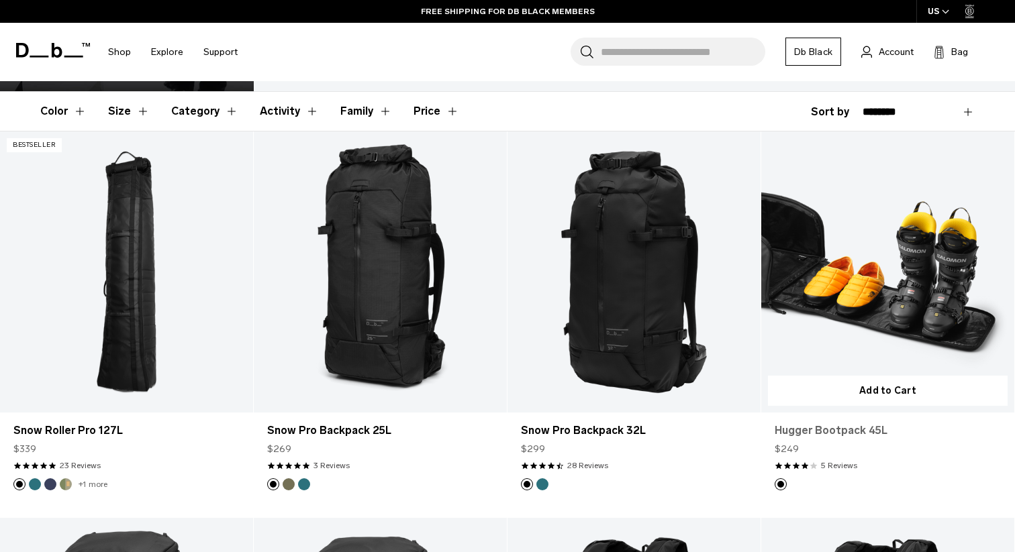
scroll to position [212, 0]
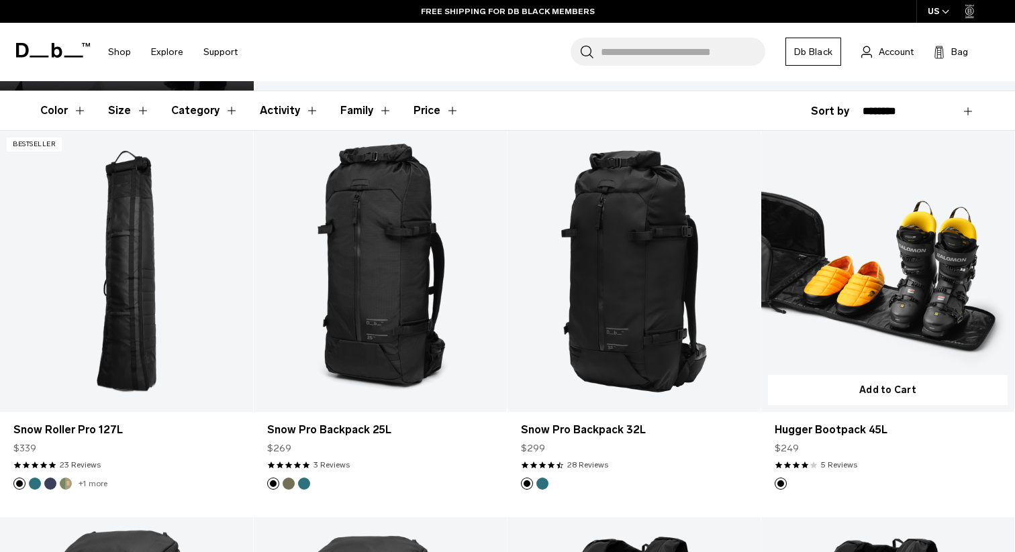
click at [891, 272] on link "Hugger Bootpack 45L" at bounding box center [887, 271] width 253 height 281
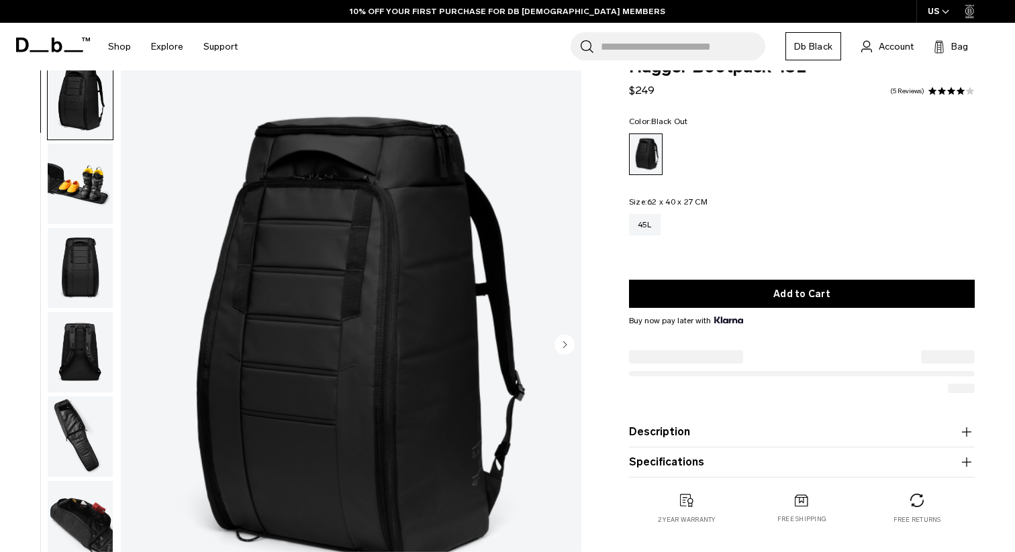
scroll to position [36, 0]
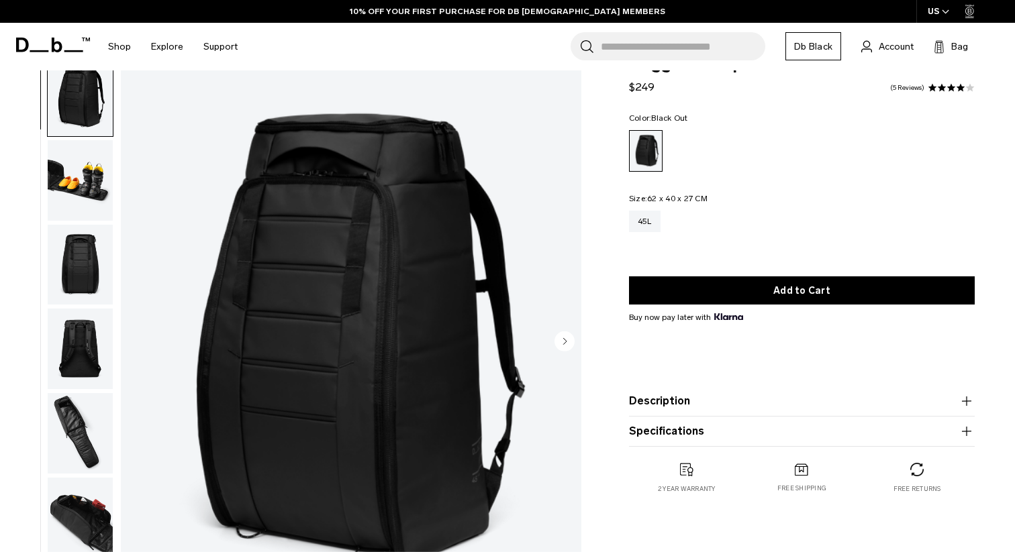
click at [82, 277] on img "button" at bounding box center [80, 265] width 65 height 81
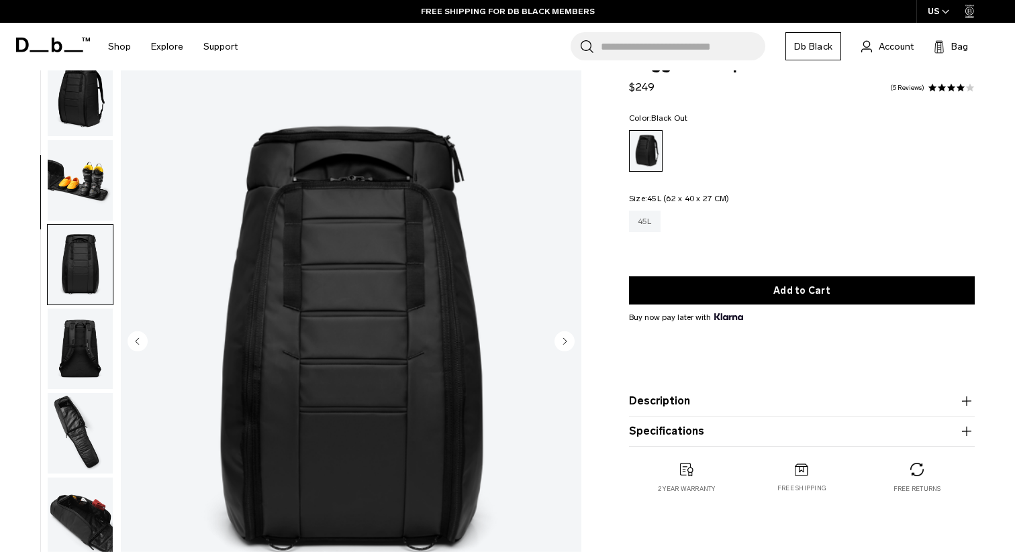
scroll to position [0, 0]
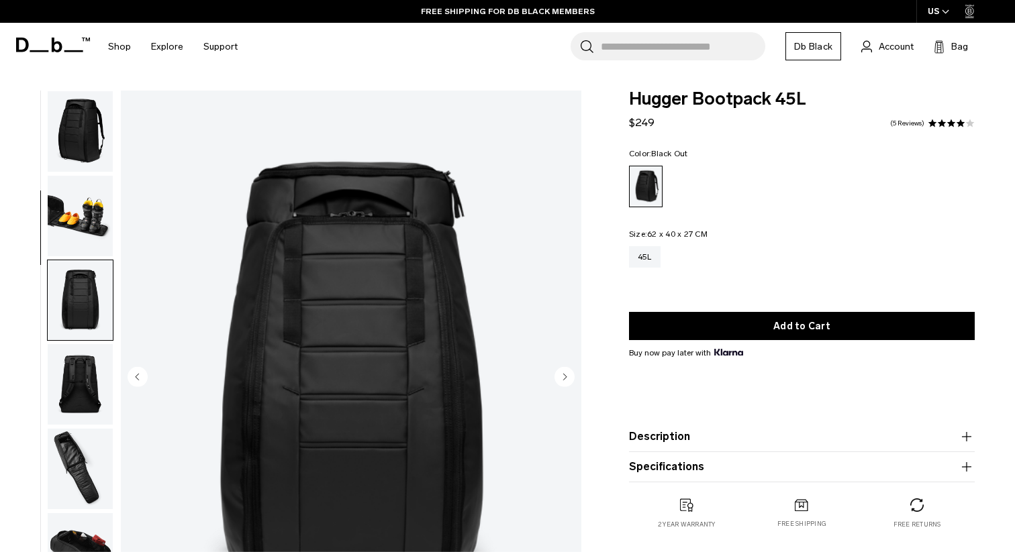
click at [69, 234] on img "button" at bounding box center [80, 216] width 65 height 81
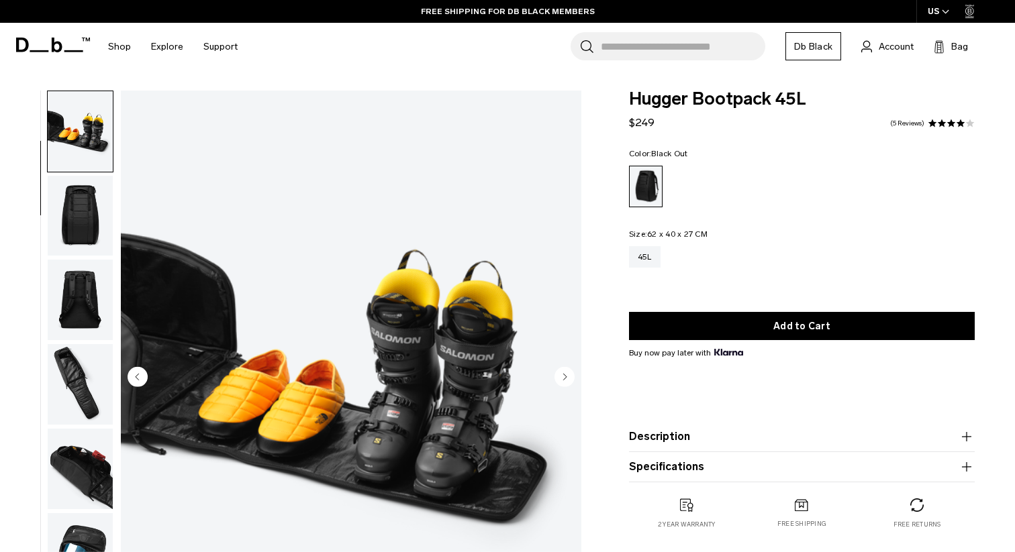
click at [72, 242] on img "button" at bounding box center [80, 216] width 65 height 81
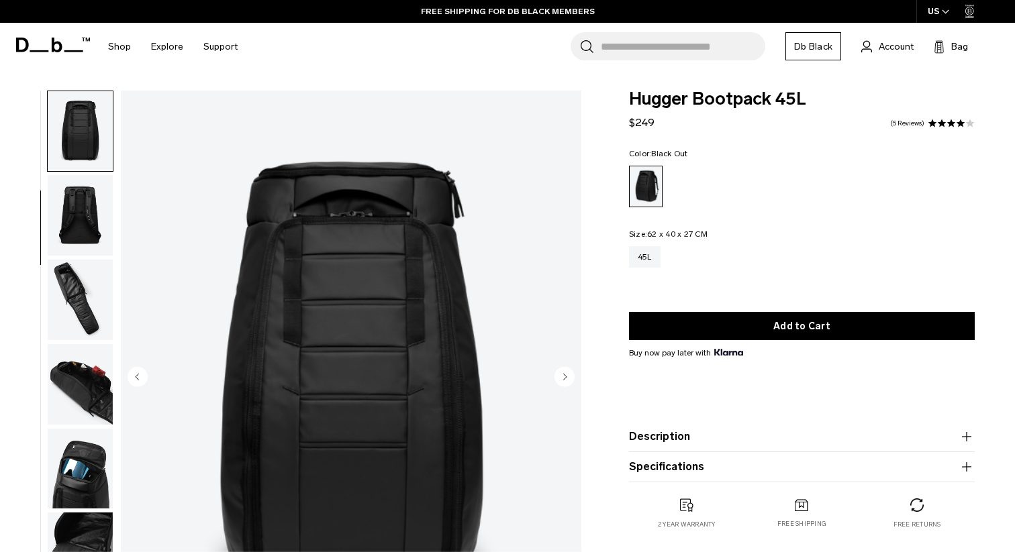
click at [87, 235] on img "button" at bounding box center [80, 215] width 65 height 81
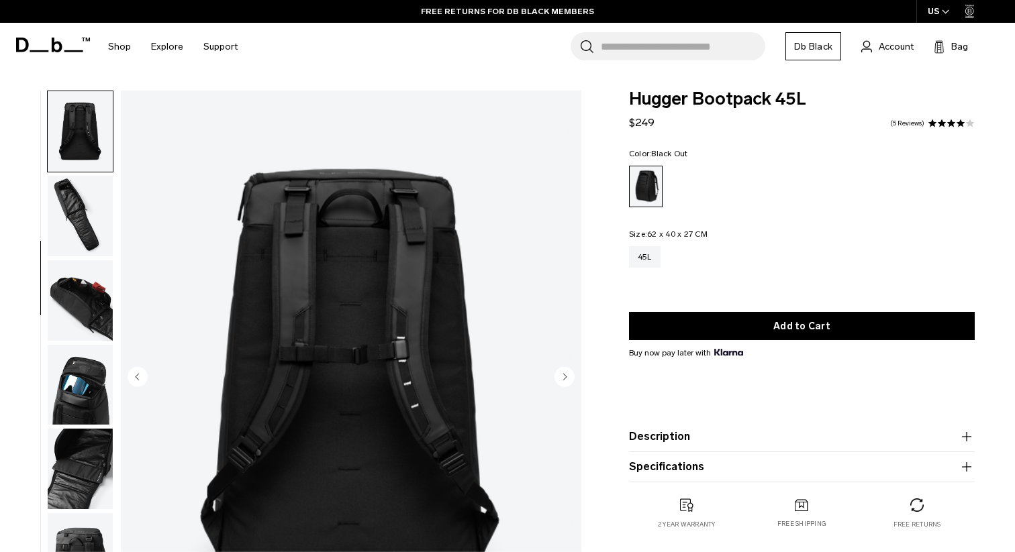
click at [84, 247] on img "button" at bounding box center [80, 216] width 65 height 81
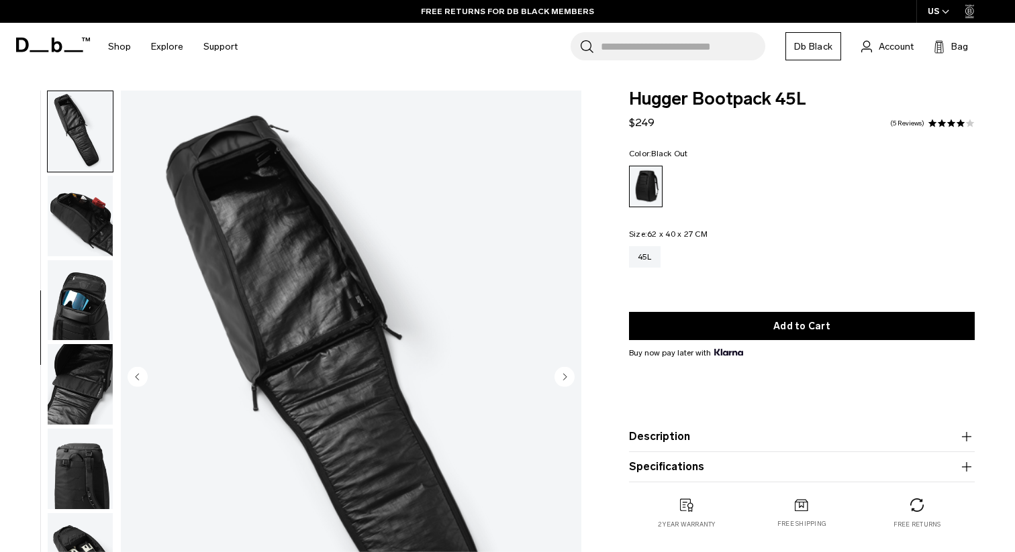
click at [75, 267] on img "button" at bounding box center [80, 300] width 65 height 81
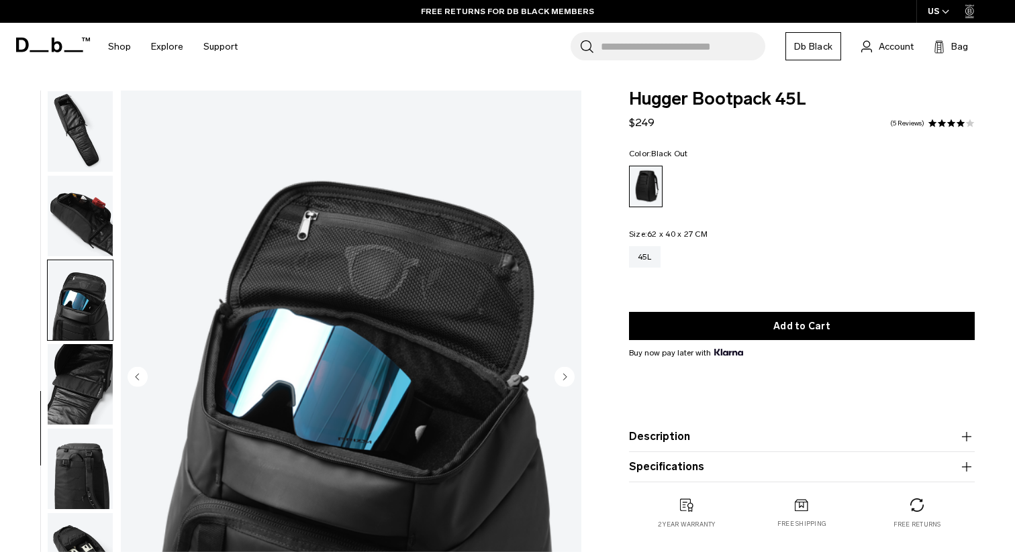
scroll to position [350, 0]
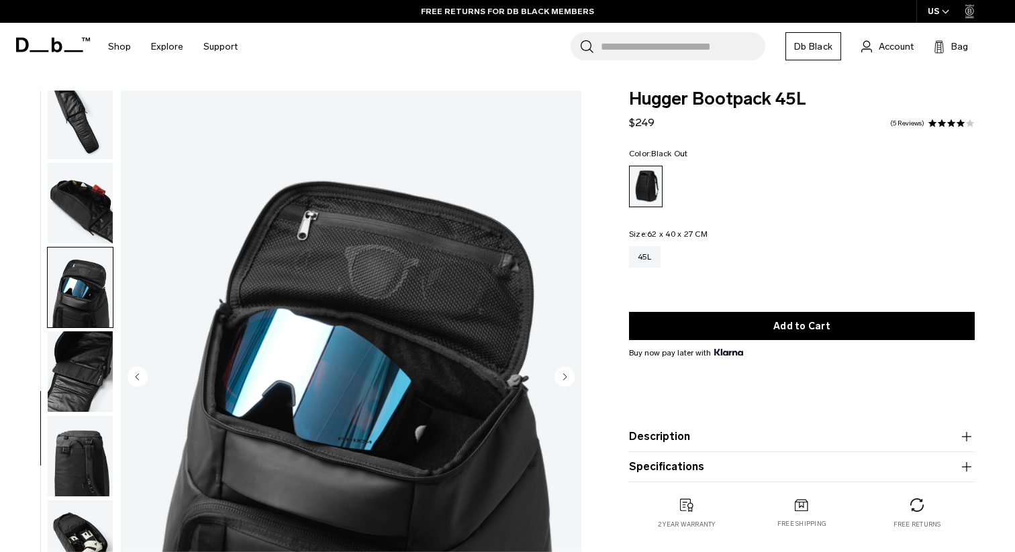
click at [64, 307] on img "button" at bounding box center [80, 288] width 65 height 81
click at [64, 376] on img "button" at bounding box center [80, 371] width 65 height 81
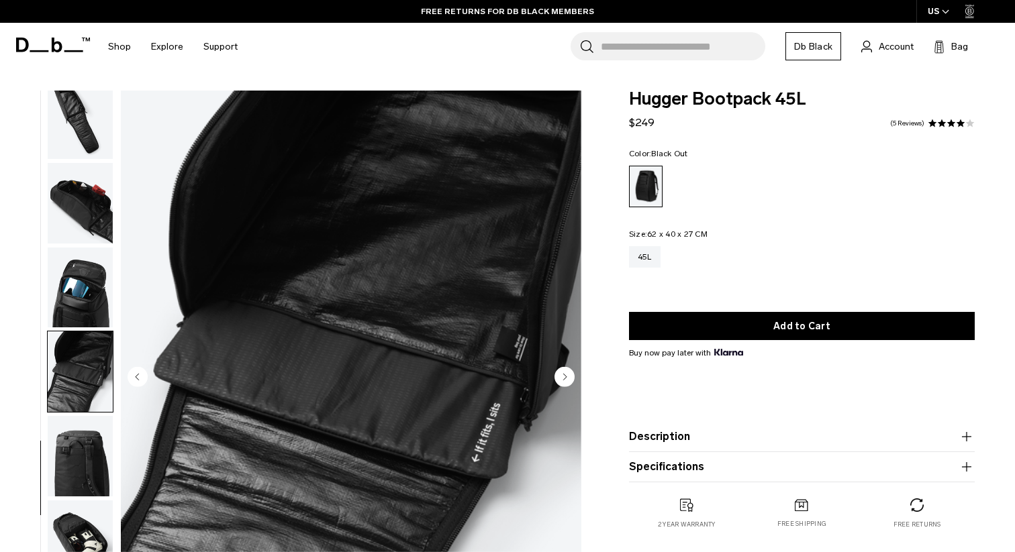
click at [81, 431] on img "button" at bounding box center [80, 456] width 65 height 81
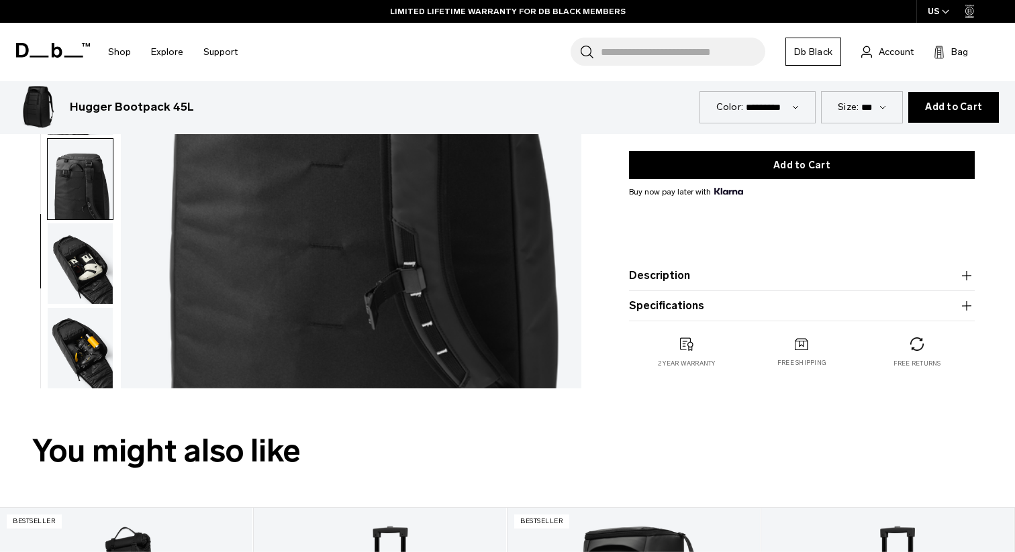
scroll to position [0, 0]
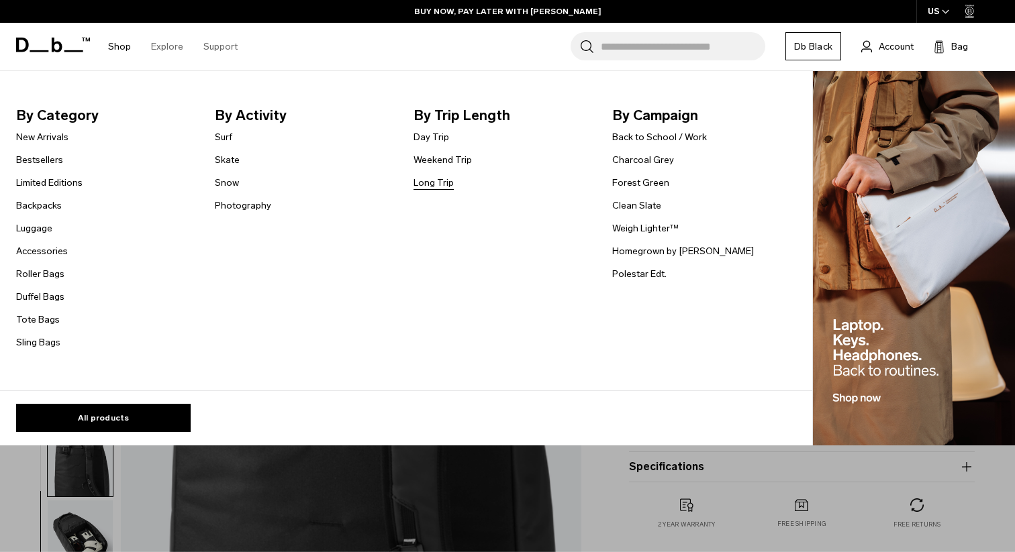
click at [446, 185] on link "Long Trip" at bounding box center [433, 183] width 40 height 14
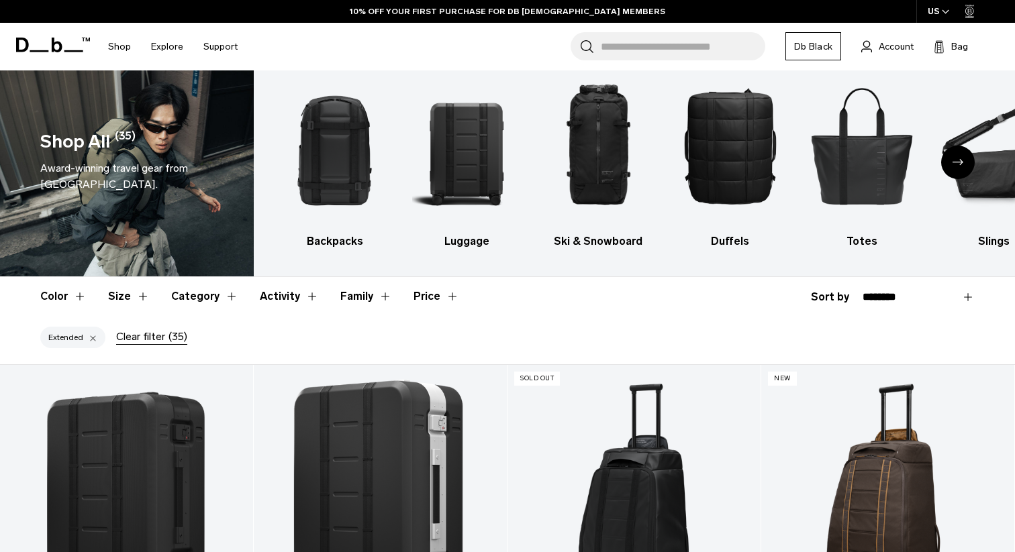
scroll to position [28, 0]
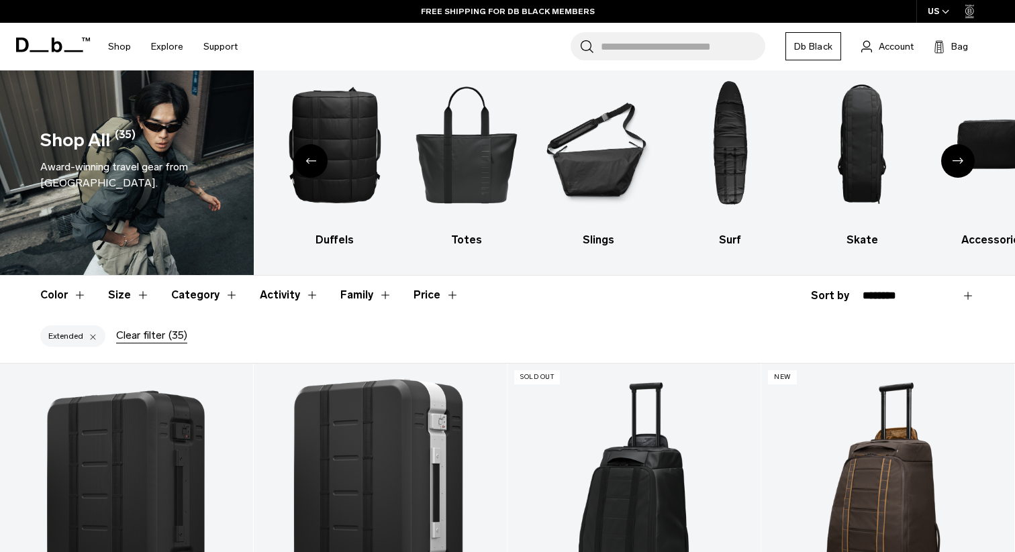
click at [968, 162] on div "Next slide" at bounding box center [958, 161] width 34 height 34
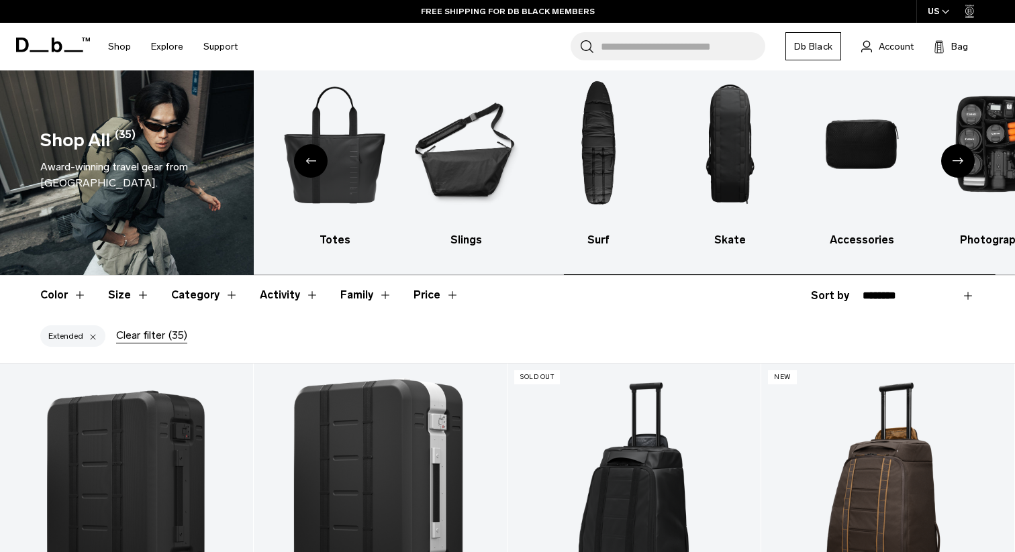
click at [954, 164] on div "Next slide" at bounding box center [958, 161] width 34 height 34
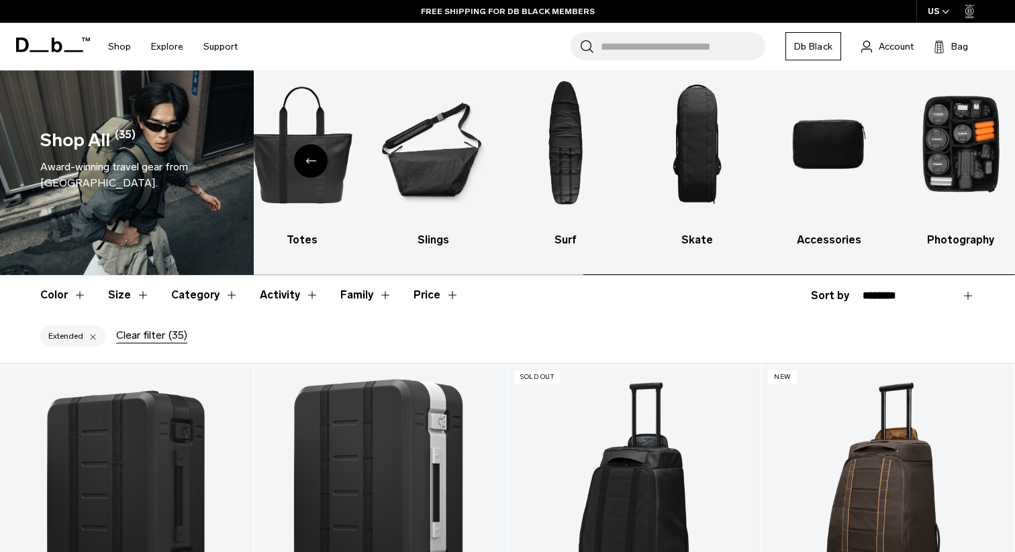
click at [954, 164] on img "10 / 10" at bounding box center [961, 144] width 108 height 162
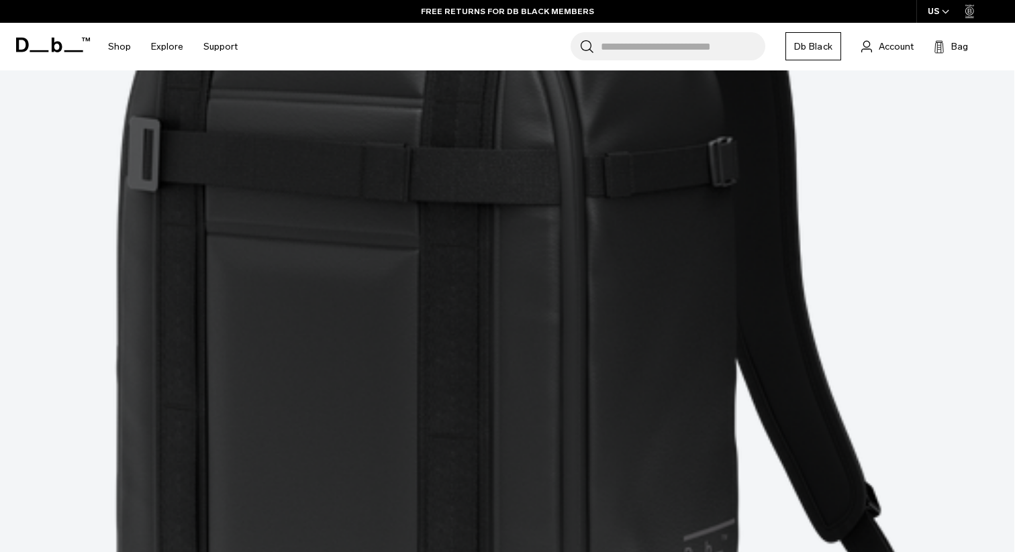
scroll to position [475, 0]
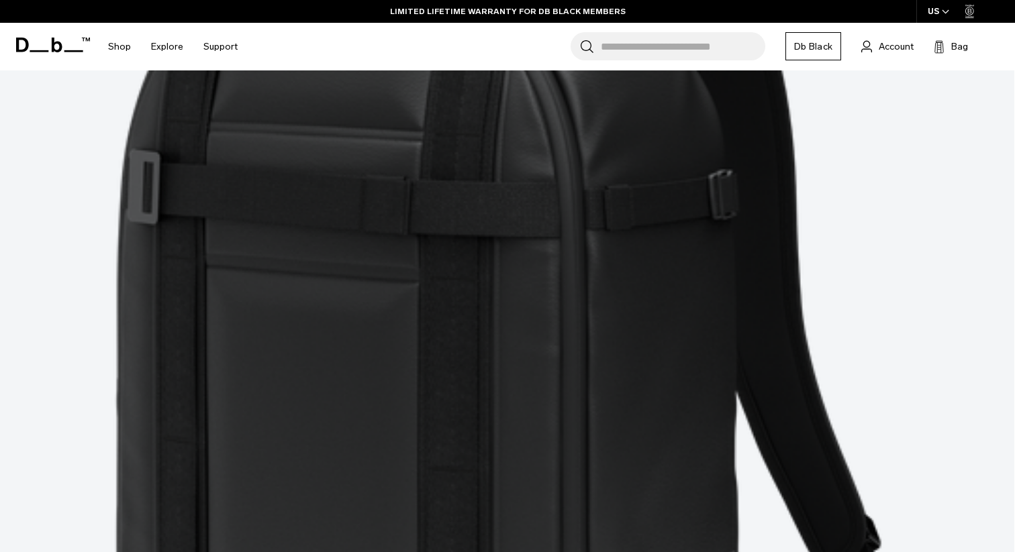
click at [658, 51] on input "Search for Bags, Luggage..." at bounding box center [683, 46] width 164 height 28
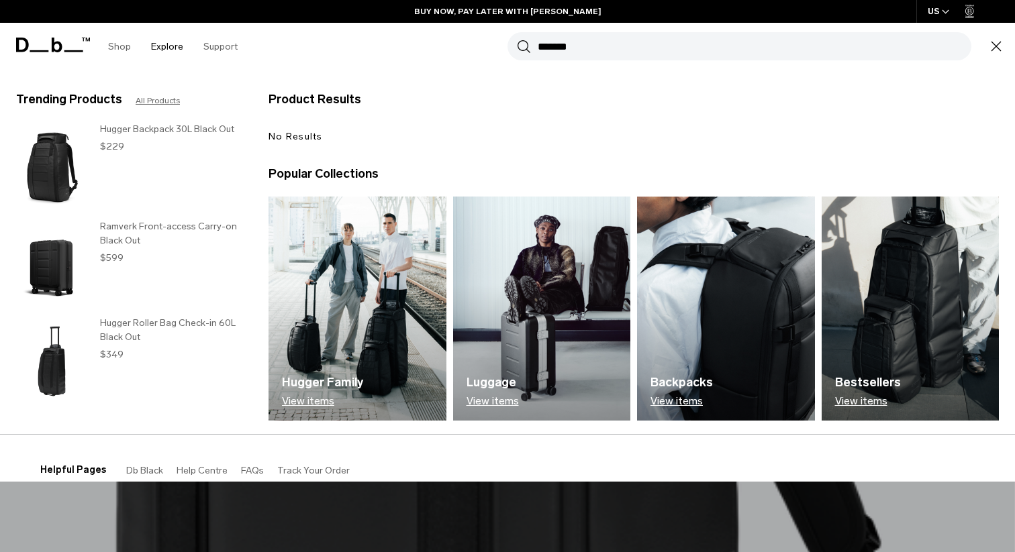
type input "*******"
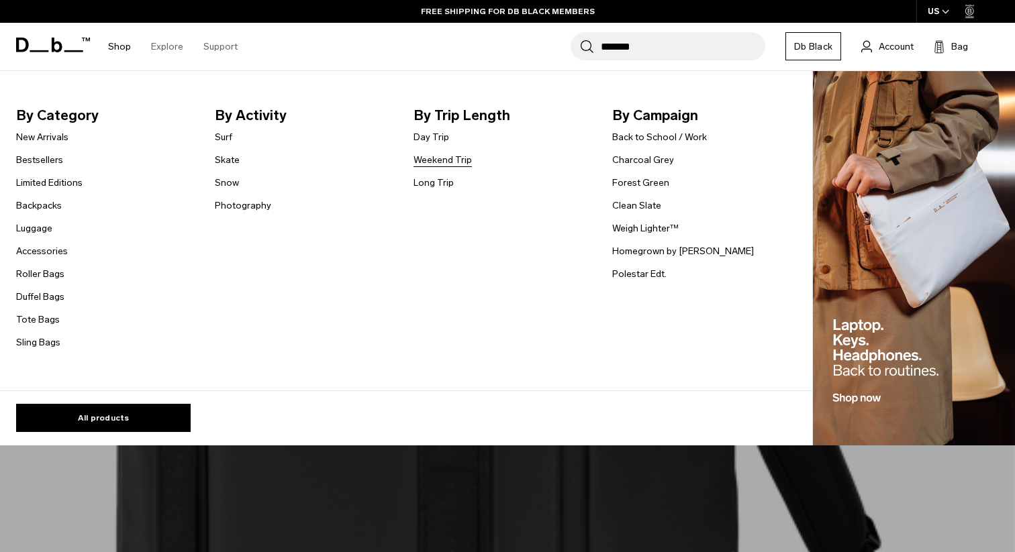
click at [435, 158] on link "Weekend Trip" at bounding box center [442, 160] width 58 height 14
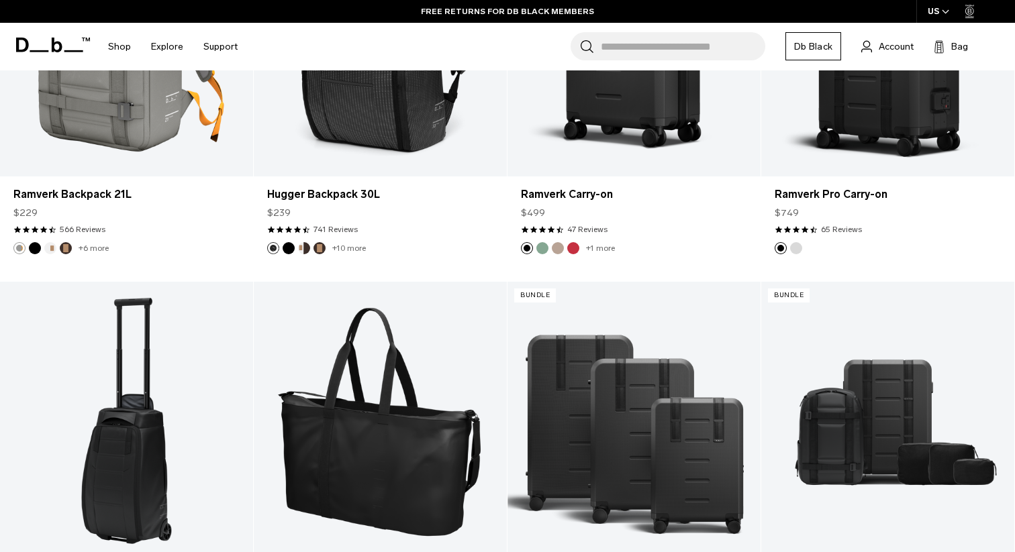
scroll to position [2139, 0]
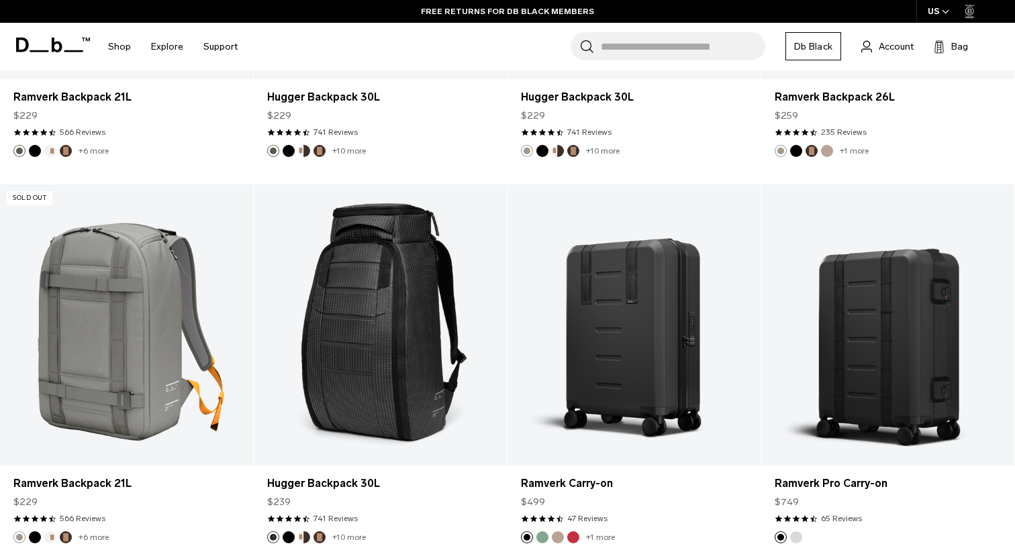
click at [635, 36] on input "Search for Bags, Luggage..." at bounding box center [683, 46] width 164 height 28
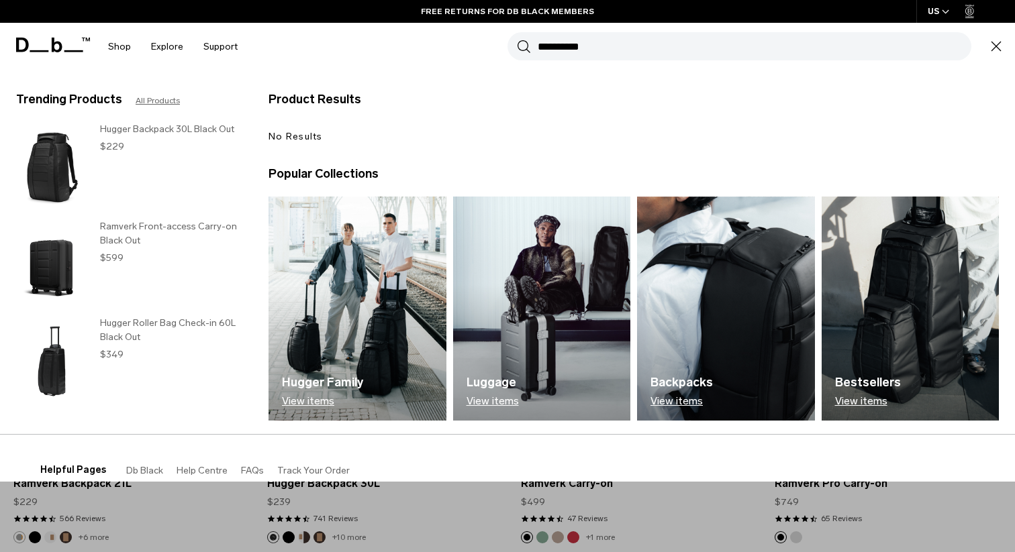
type input "**********"
click at [517, 39] on button "Search" at bounding box center [524, 46] width 14 height 15
